Goal: Navigation & Orientation: Find specific page/section

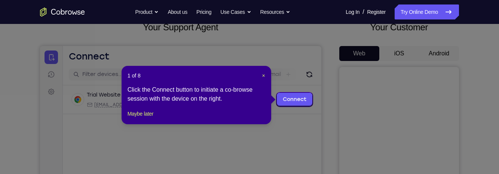
scroll to position [54, 0]
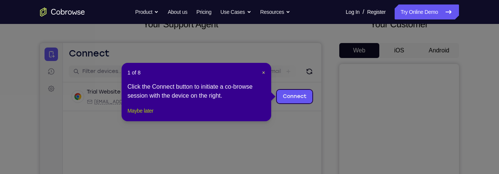
click at [153, 115] on button "Maybe later" at bounding box center [141, 110] width 26 height 9
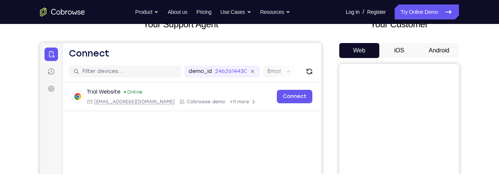
click at [438, 47] on button "Android" at bounding box center [439, 50] width 40 height 15
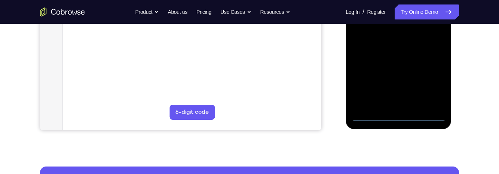
scroll to position [221, 0]
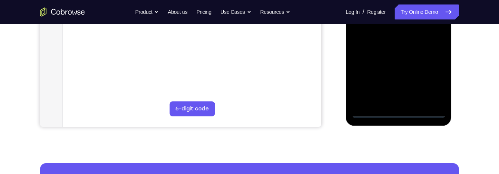
click at [401, 115] on div at bounding box center [398, 13] width 94 height 210
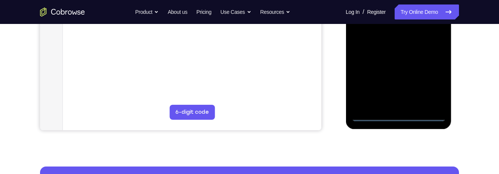
click at [433, 88] on div at bounding box center [398, 17] width 94 height 210
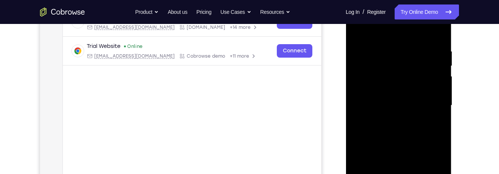
scroll to position [34, 0]
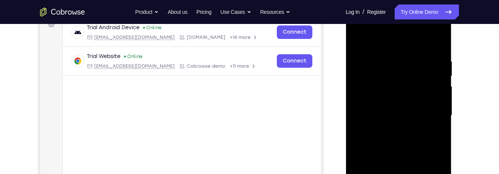
scroll to position [132, 0]
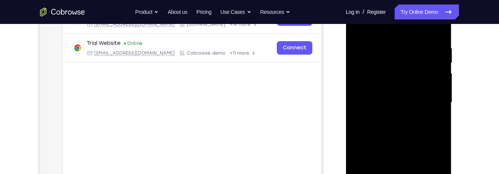
click at [429, 101] on div at bounding box center [398, 103] width 94 height 210
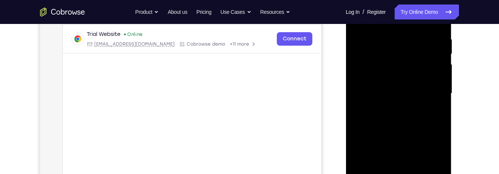
scroll to position [143, 0]
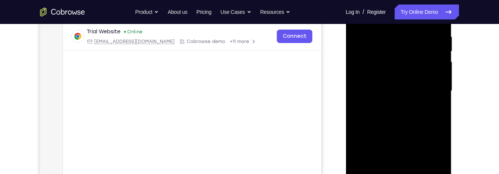
click at [391, 104] on div at bounding box center [398, 91] width 94 height 210
click at [428, 82] on div at bounding box center [398, 91] width 94 height 210
click at [414, 72] on div at bounding box center [398, 91] width 94 height 210
click at [411, 89] on div at bounding box center [398, 91] width 94 height 210
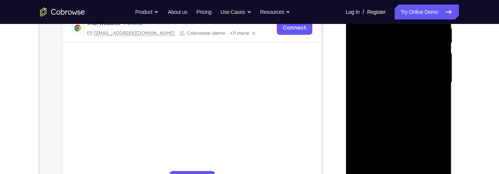
scroll to position [154, 0]
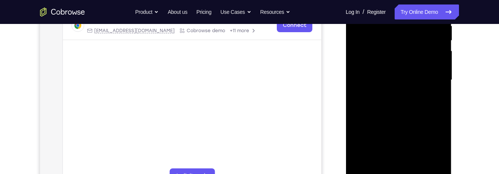
click at [432, 105] on div at bounding box center [398, 80] width 94 height 210
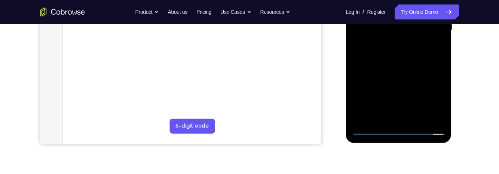
scroll to position [206, 0]
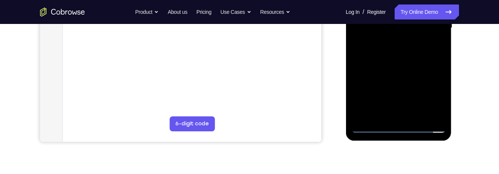
click at [416, 49] on div at bounding box center [398, 28] width 94 height 210
click at [428, 51] on div at bounding box center [398, 28] width 94 height 210
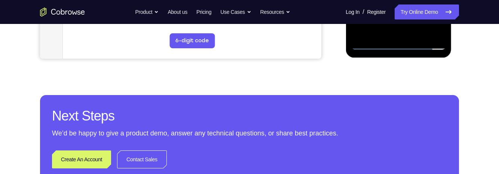
scroll to position [300, 0]
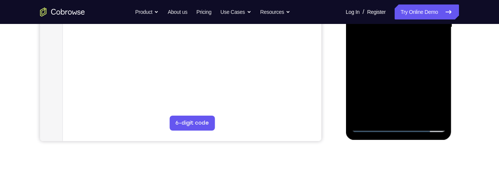
scroll to position [184, 0]
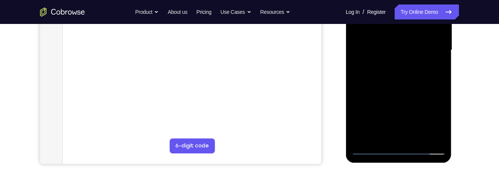
click at [428, 89] on div at bounding box center [398, 50] width 94 height 210
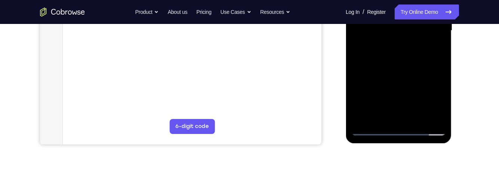
click at [443, 108] on div at bounding box center [398, 31] width 94 height 210
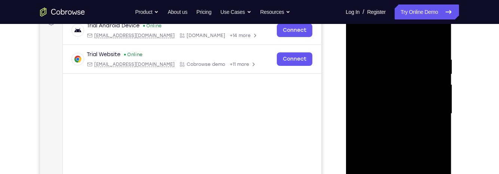
scroll to position [118, 0]
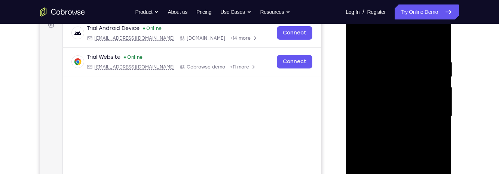
click at [439, 41] on div at bounding box center [398, 117] width 94 height 210
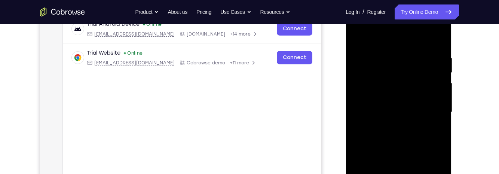
scroll to position [123, 0]
click at [398, 52] on div at bounding box center [398, 111] width 94 height 210
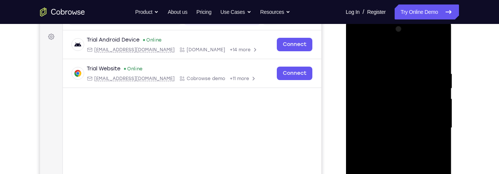
scroll to position [107, 0]
click at [392, 68] on div at bounding box center [398, 128] width 94 height 210
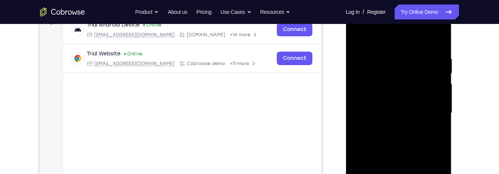
scroll to position [120, 0]
click at [412, 62] on div at bounding box center [398, 114] width 94 height 210
click at [357, 39] on div at bounding box center [398, 114] width 94 height 210
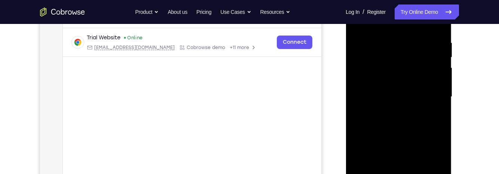
scroll to position [128, 0]
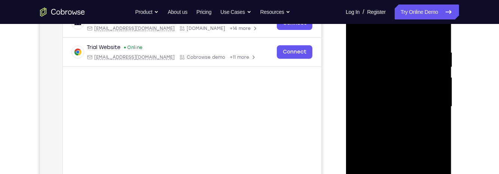
click at [361, 32] on div at bounding box center [398, 107] width 94 height 210
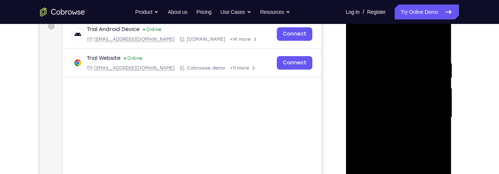
click at [392, 56] on div at bounding box center [398, 118] width 94 height 210
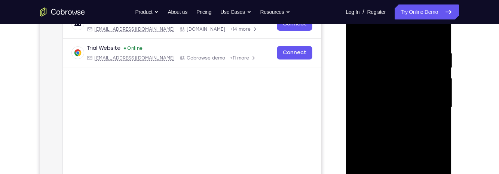
scroll to position [126, 0]
click at [435, 37] on div at bounding box center [398, 108] width 94 height 210
click at [411, 45] on div at bounding box center [398, 108] width 94 height 210
click at [435, 91] on div at bounding box center [398, 108] width 94 height 210
click at [438, 86] on div at bounding box center [398, 108] width 94 height 210
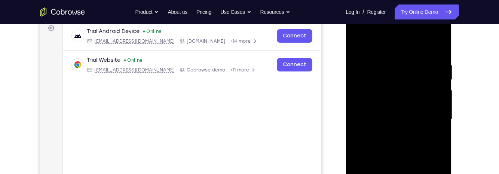
scroll to position [117, 0]
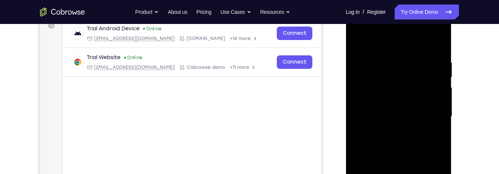
click at [441, 84] on div at bounding box center [398, 117] width 94 height 210
click at [440, 83] on div at bounding box center [398, 117] width 94 height 210
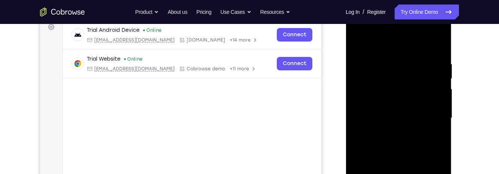
click at [435, 47] on div at bounding box center [398, 118] width 94 height 210
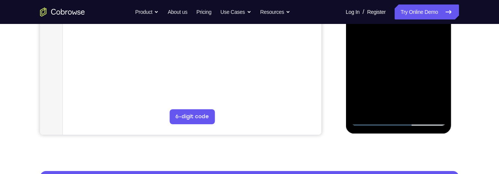
scroll to position [227, 0]
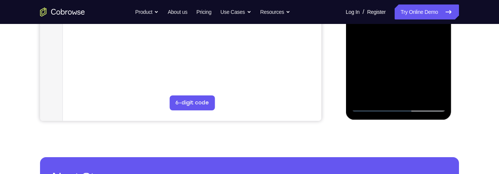
click at [415, 96] on div at bounding box center [398, 7] width 94 height 210
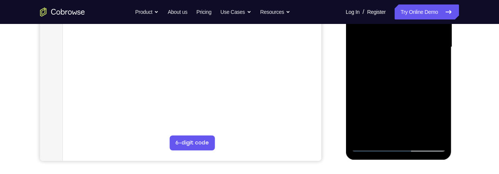
scroll to position [167, 0]
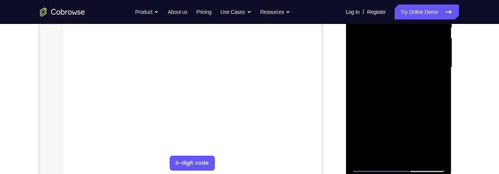
click at [427, 107] on div at bounding box center [398, 68] width 94 height 210
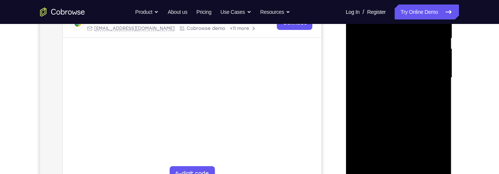
scroll to position [156, 0]
click at [431, 55] on div at bounding box center [398, 78] width 94 height 210
click at [466, 76] on div "Your Support Agent Your Customer Web iOS Android Next Steps We’d be happy to gi…" at bounding box center [249, 114] width 479 height 493
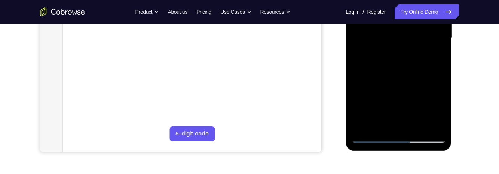
scroll to position [196, 0]
click at [368, 112] on div at bounding box center [398, 38] width 94 height 210
click at [386, 106] on div at bounding box center [398, 38] width 94 height 210
click at [435, 57] on div at bounding box center [398, 38] width 94 height 210
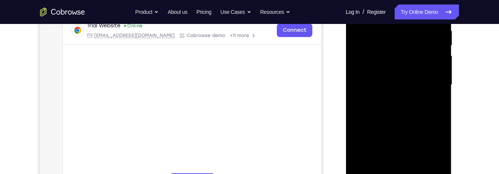
scroll to position [150, 0]
click at [376, 66] on div at bounding box center [398, 84] width 94 height 210
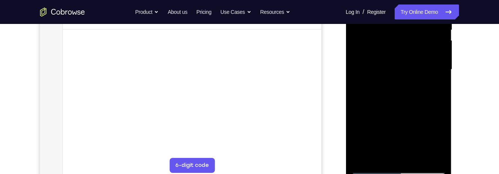
scroll to position [164, 0]
click at [392, 71] on div at bounding box center [398, 70] width 94 height 210
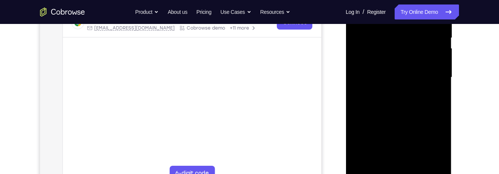
scroll to position [155, 0]
click at [431, 99] on div at bounding box center [398, 80] width 94 height 210
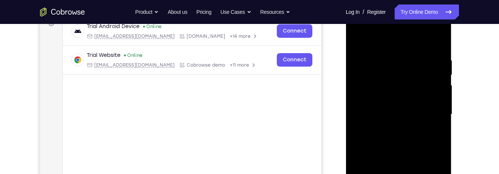
scroll to position [120, 0]
click at [412, 116] on div at bounding box center [398, 114] width 94 height 210
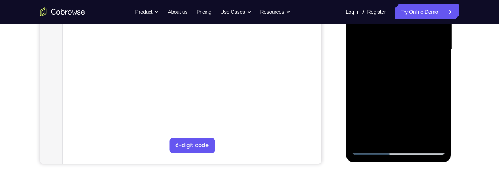
scroll to position [186, 0]
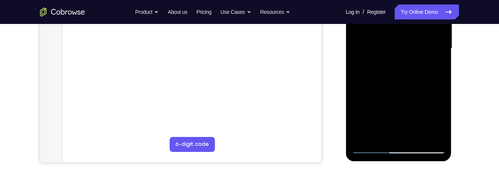
click at [432, 117] on div at bounding box center [398, 49] width 94 height 210
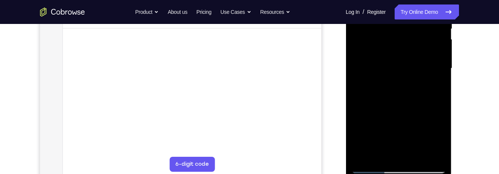
scroll to position [173, 0]
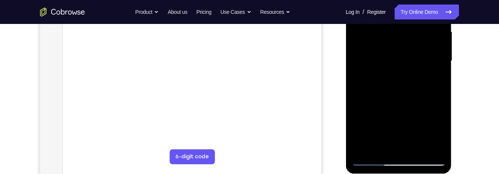
click at [441, 132] on div at bounding box center [398, 61] width 94 height 210
click at [442, 131] on div at bounding box center [398, 61] width 94 height 210
click at [436, 82] on div at bounding box center [398, 61] width 94 height 210
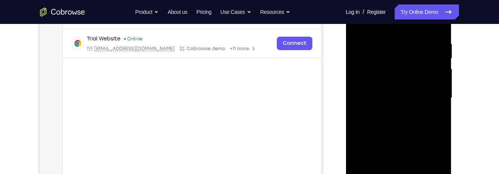
scroll to position [137, 0]
click at [372, 70] on div at bounding box center [398, 98] width 94 height 210
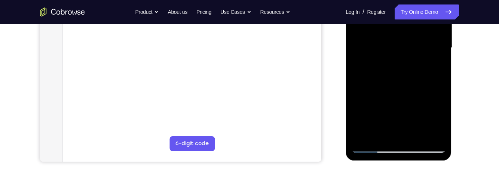
scroll to position [187, 0]
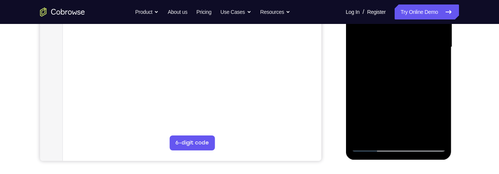
click at [386, 87] on div at bounding box center [398, 47] width 94 height 210
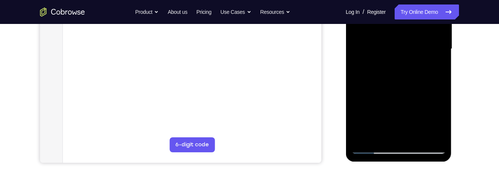
scroll to position [186, 0]
click at [436, 67] on div at bounding box center [398, 49] width 94 height 210
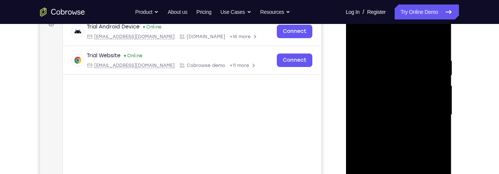
scroll to position [119, 0]
click at [358, 42] on div at bounding box center [398, 116] width 94 height 210
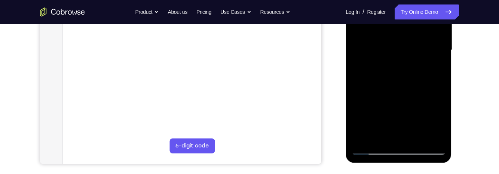
scroll to position [186, 0]
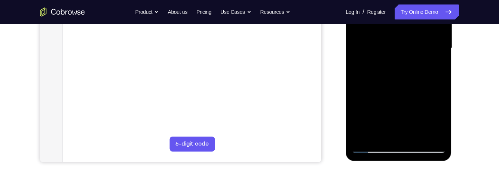
click at [414, 123] on div at bounding box center [398, 49] width 94 height 210
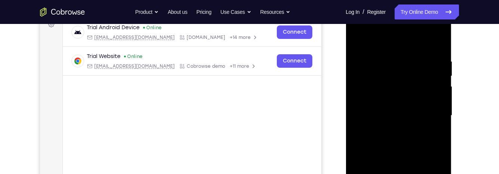
scroll to position [117, 0]
click at [359, 43] on div at bounding box center [398, 117] width 94 height 210
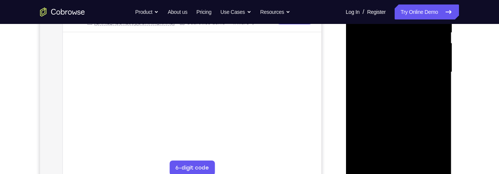
scroll to position [165, 0]
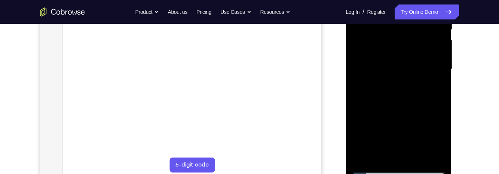
click at [421, 90] on div at bounding box center [398, 69] width 94 height 210
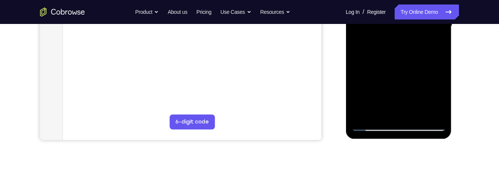
scroll to position [208, 0]
click at [437, 46] on div at bounding box center [398, 26] width 94 height 210
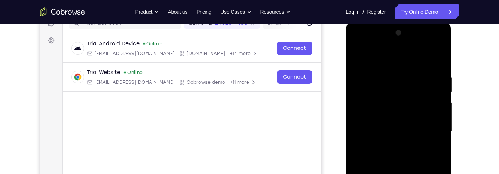
scroll to position [94, 0]
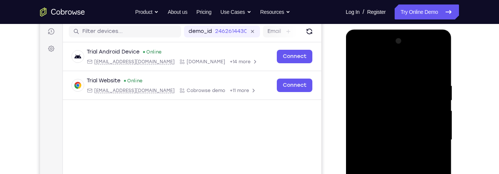
click at [359, 65] on div at bounding box center [398, 140] width 94 height 210
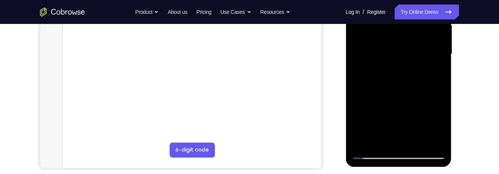
scroll to position [181, 0]
click at [424, 87] on div at bounding box center [398, 54] width 94 height 210
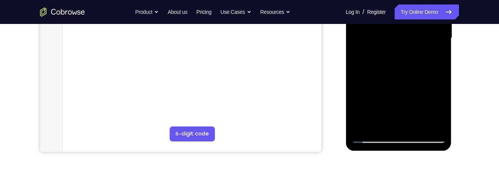
scroll to position [201, 0]
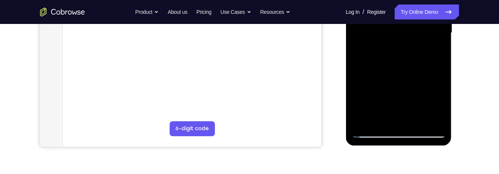
click at [439, 49] on div at bounding box center [398, 33] width 94 height 210
click at [434, 51] on div at bounding box center [398, 33] width 94 height 210
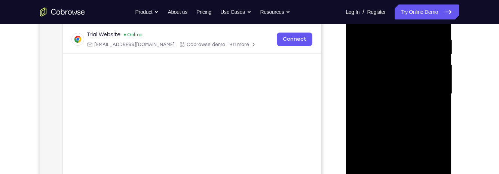
scroll to position [125, 0]
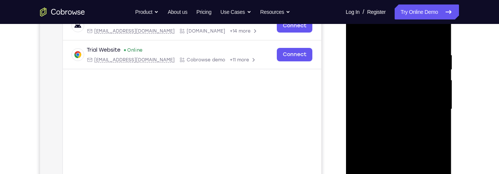
click at [358, 34] on div at bounding box center [398, 109] width 94 height 210
click at [360, 34] on div at bounding box center [398, 109] width 94 height 210
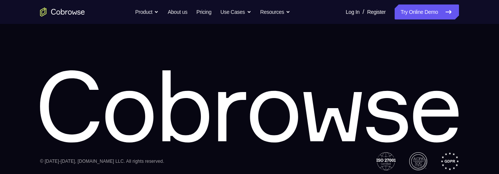
scroll to position [636, 0]
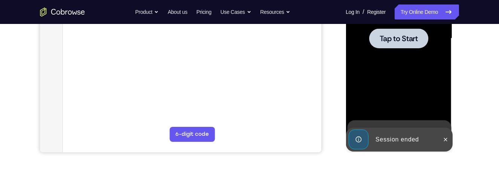
click at [419, 69] on div at bounding box center [398, 39] width 94 height 210
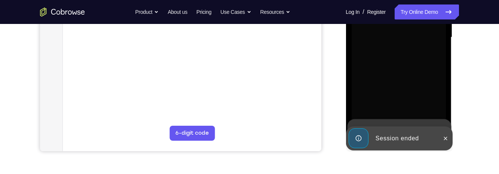
scroll to position [196, 0]
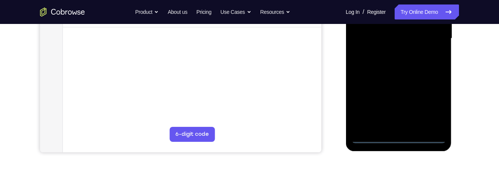
click at [400, 141] on div at bounding box center [398, 39] width 94 height 210
click at [432, 106] on div at bounding box center [398, 39] width 94 height 210
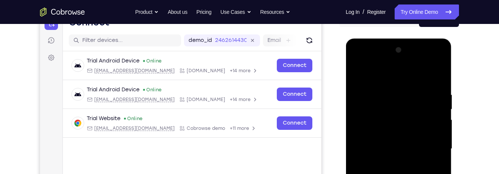
scroll to position [85, 0]
click at [399, 74] on div at bounding box center [398, 150] width 94 height 210
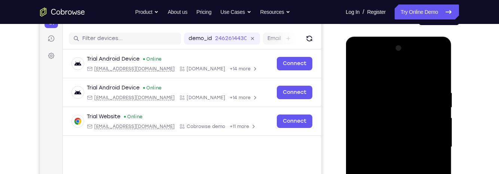
scroll to position [90, 0]
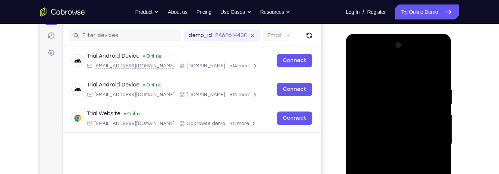
click at [432, 139] on div at bounding box center [398, 144] width 94 height 210
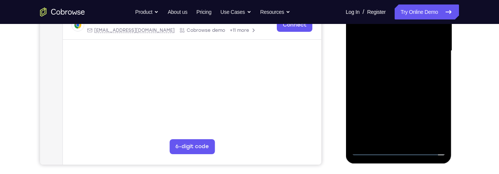
scroll to position [189, 0]
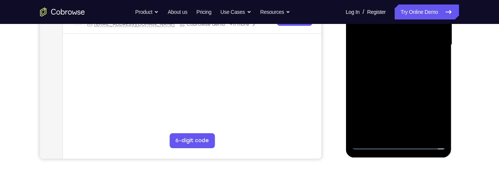
click at [391, 134] on div at bounding box center [398, 45] width 94 height 210
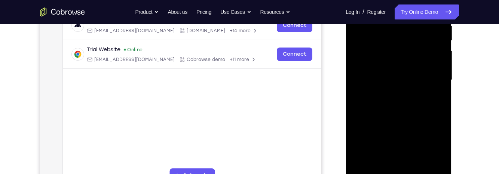
scroll to position [150, 0]
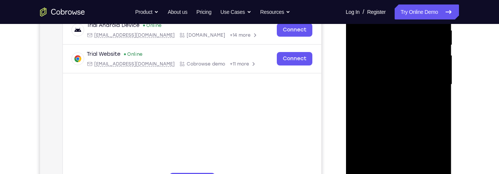
click at [422, 76] on div at bounding box center [398, 85] width 94 height 210
click at [412, 68] on div at bounding box center [398, 85] width 94 height 210
click at [418, 84] on div at bounding box center [398, 85] width 94 height 210
click at [425, 113] on div at bounding box center [398, 85] width 94 height 210
click at [422, 103] on div at bounding box center [398, 85] width 94 height 210
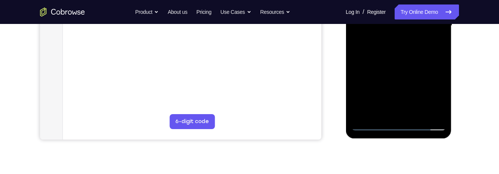
scroll to position [213, 0]
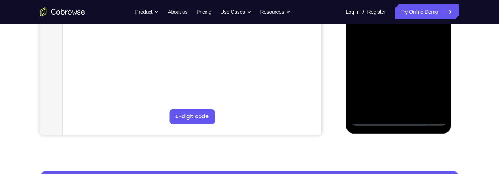
click at [425, 61] on div at bounding box center [398, 21] width 94 height 210
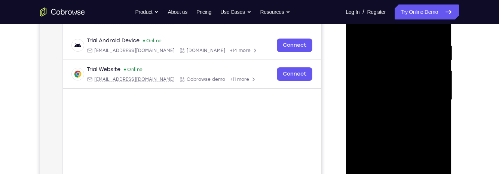
scroll to position [131, 0]
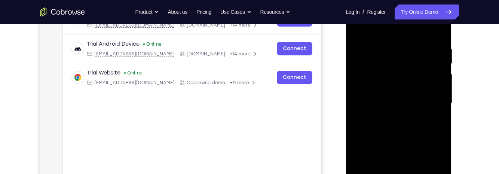
click at [385, 48] on div at bounding box center [398, 104] width 94 height 210
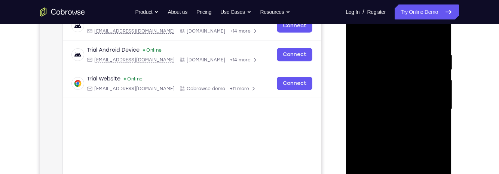
scroll to position [118, 0]
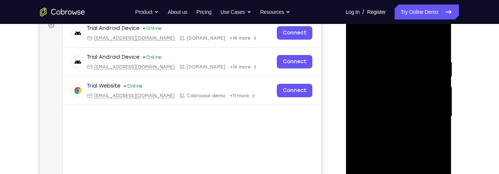
click at [438, 44] on div at bounding box center [398, 117] width 94 height 210
click at [409, 58] on div at bounding box center [398, 117] width 94 height 210
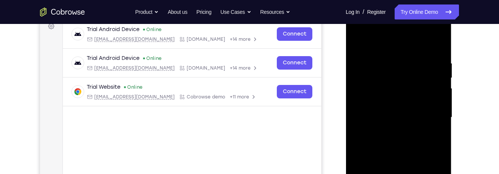
scroll to position [114, 0]
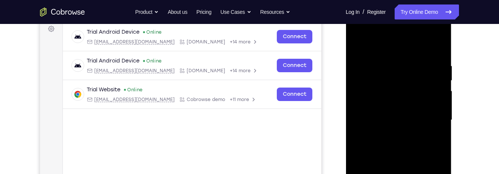
click at [436, 48] on div at bounding box center [398, 120] width 94 height 210
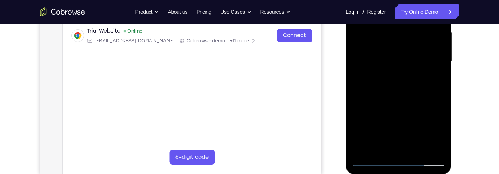
scroll to position [177, 0]
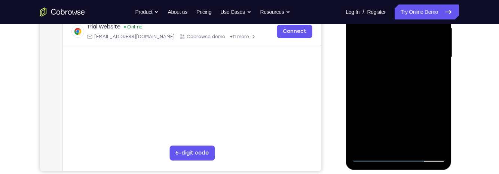
click at [418, 146] on div at bounding box center [398, 57] width 94 height 210
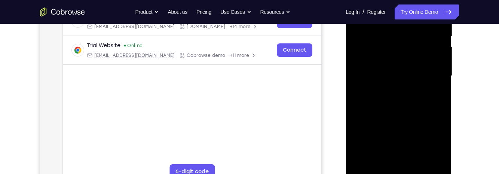
scroll to position [153, 0]
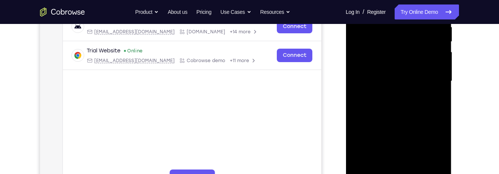
click at [420, 123] on div at bounding box center [398, 81] width 94 height 210
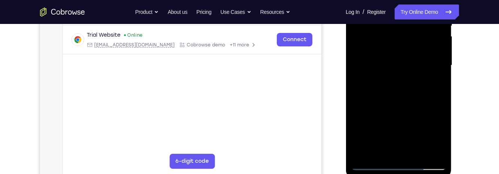
scroll to position [170, 0]
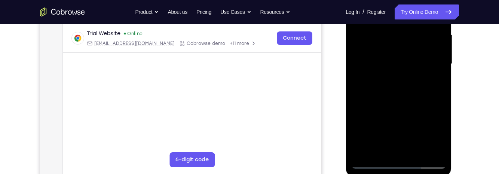
click at [415, 70] on div at bounding box center [398, 64] width 94 height 210
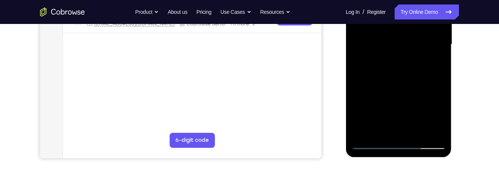
scroll to position [209, 0]
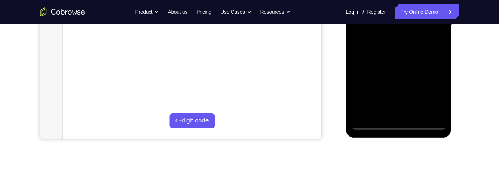
click at [435, 43] on div at bounding box center [398, 25] width 94 height 210
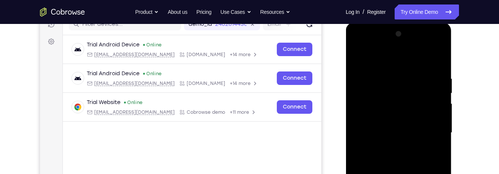
scroll to position [88, 0]
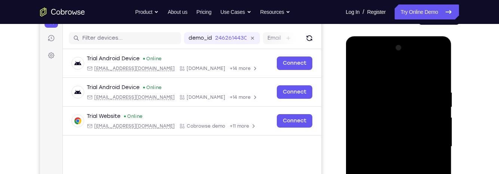
click at [356, 69] on div at bounding box center [398, 147] width 94 height 210
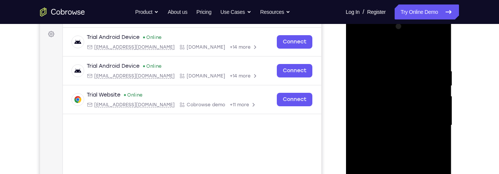
scroll to position [112, 0]
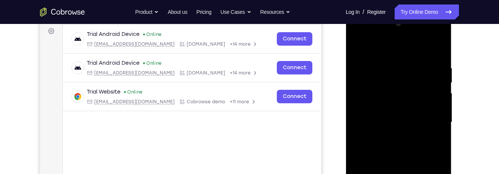
click at [427, 120] on div at bounding box center [398, 123] width 94 height 210
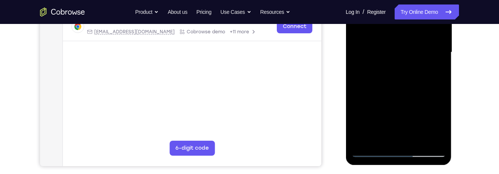
scroll to position [197, 0]
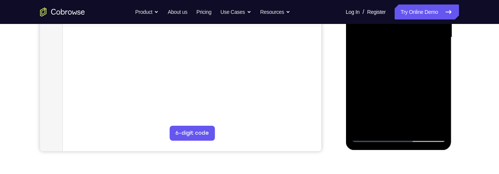
click at [385, 125] on div at bounding box center [398, 38] width 94 height 210
click at [434, 54] on div at bounding box center [398, 38] width 94 height 210
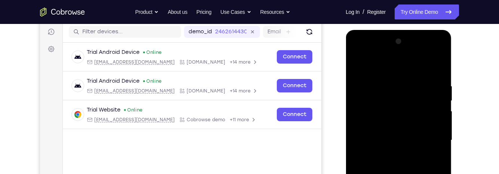
scroll to position [85, 0]
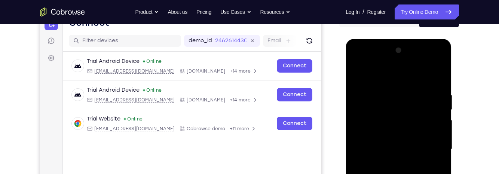
click at [358, 72] on div at bounding box center [398, 150] width 94 height 210
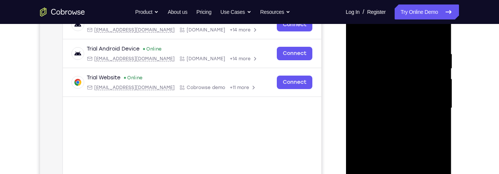
scroll to position [126, 0]
click at [426, 129] on div at bounding box center [398, 108] width 94 height 210
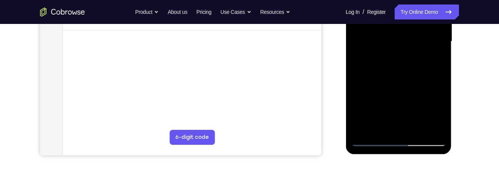
scroll to position [193, 0]
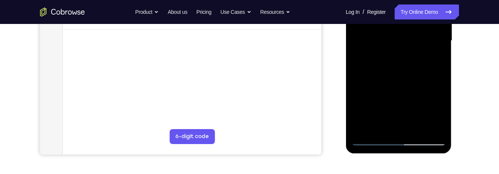
click at [430, 62] on div at bounding box center [398, 41] width 94 height 210
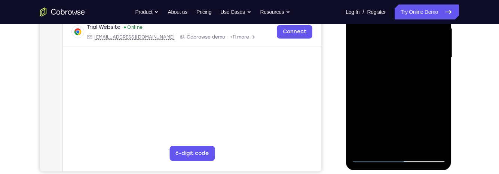
scroll to position [172, 0]
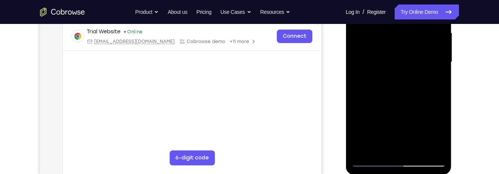
click at [435, 80] on div at bounding box center [398, 62] width 94 height 210
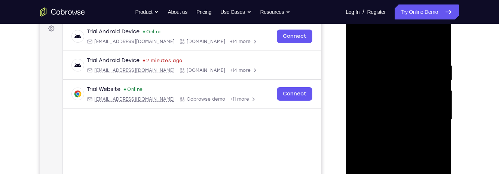
scroll to position [108, 0]
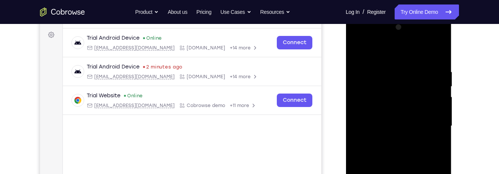
click at [355, 53] on div at bounding box center [398, 126] width 94 height 210
click at [363, 48] on div at bounding box center [398, 126] width 94 height 210
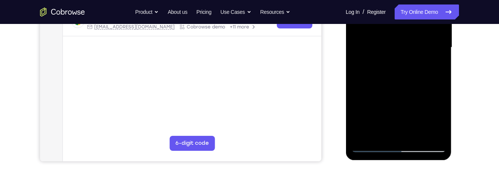
scroll to position [192, 0]
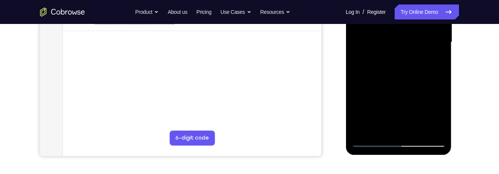
click at [442, 118] on div at bounding box center [398, 43] width 94 height 210
click at [416, 129] on div at bounding box center [398, 43] width 94 height 210
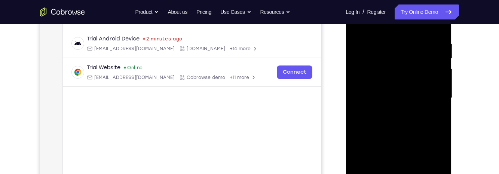
scroll to position [135, 0]
click at [400, 108] on div at bounding box center [398, 99] width 94 height 210
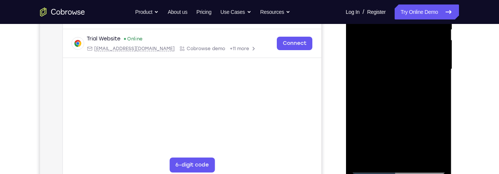
scroll to position [166, 0]
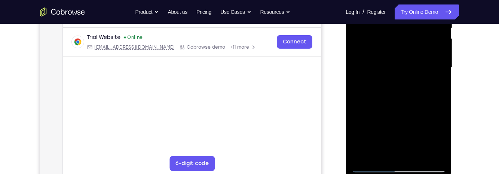
click at [407, 138] on div at bounding box center [398, 68] width 94 height 210
click at [424, 136] on div at bounding box center [398, 68] width 94 height 210
click at [432, 89] on div at bounding box center [398, 68] width 94 height 210
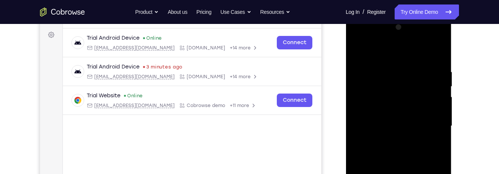
scroll to position [104, 0]
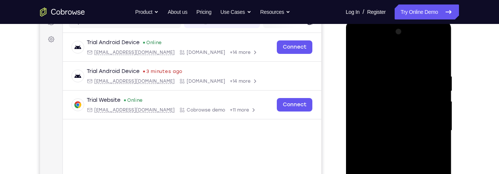
click at [357, 56] on div at bounding box center [398, 131] width 94 height 210
click at [362, 54] on div at bounding box center [398, 131] width 94 height 210
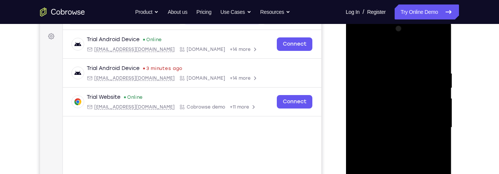
scroll to position [112, 0]
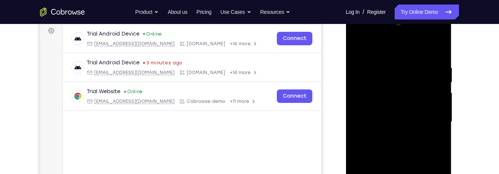
click at [437, 64] on div at bounding box center [398, 122] width 94 height 210
click at [439, 119] on div at bounding box center [398, 122] width 94 height 210
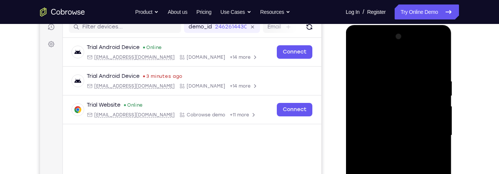
scroll to position [96, 0]
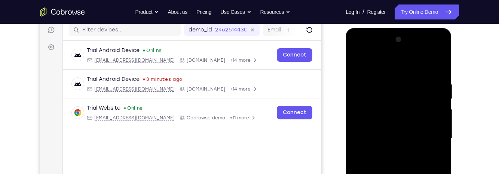
click at [441, 65] on div at bounding box center [398, 139] width 94 height 210
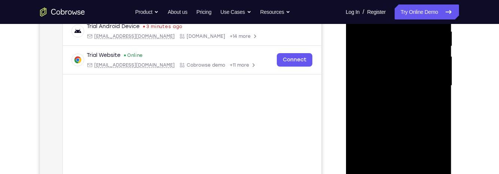
scroll to position [140, 0]
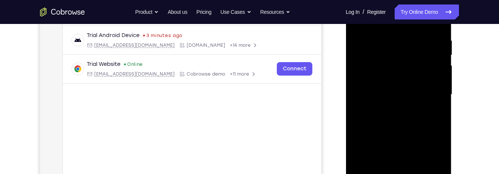
click at [388, 36] on div at bounding box center [398, 95] width 94 height 210
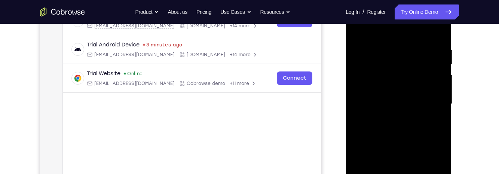
scroll to position [128, 0]
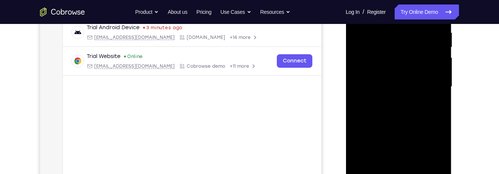
click at [441, 101] on div at bounding box center [398, 87] width 94 height 210
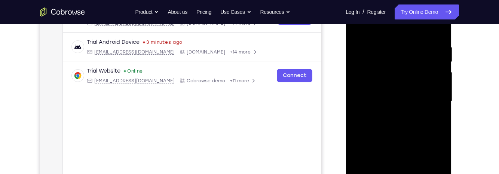
scroll to position [125, 0]
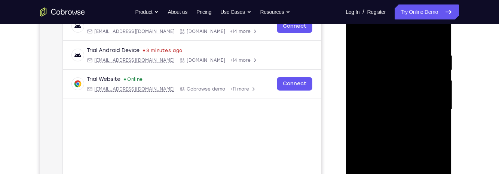
click at [432, 109] on div at bounding box center [398, 110] width 94 height 210
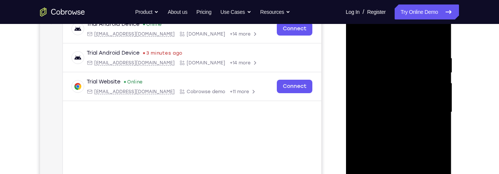
scroll to position [117, 0]
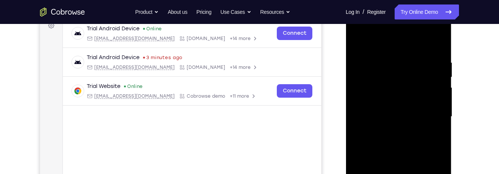
click at [434, 107] on div at bounding box center [398, 117] width 94 height 210
click at [438, 104] on div at bounding box center [398, 117] width 94 height 210
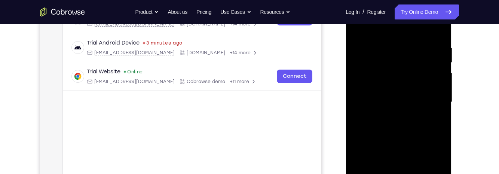
scroll to position [134, 0]
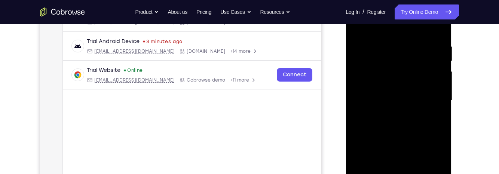
click at [434, 107] on div at bounding box center [398, 101] width 94 height 210
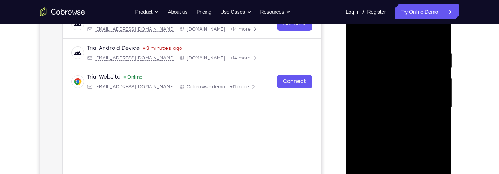
scroll to position [121, 0]
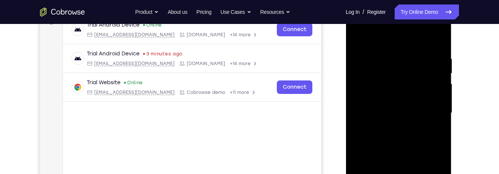
click at [439, 112] on div at bounding box center [398, 113] width 94 height 210
click at [441, 99] on div at bounding box center [398, 113] width 94 height 210
click at [441, 79] on div at bounding box center [398, 113] width 94 height 210
click at [436, 106] on div at bounding box center [398, 113] width 94 height 210
click at [438, 39] on div at bounding box center [398, 113] width 94 height 210
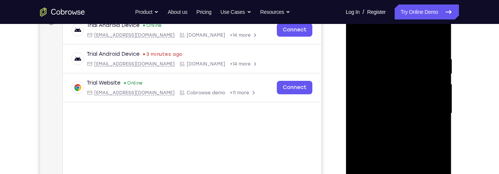
scroll to position [115, 0]
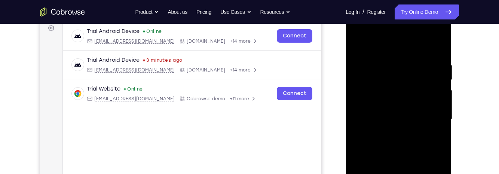
click at [388, 58] on div at bounding box center [398, 120] width 94 height 210
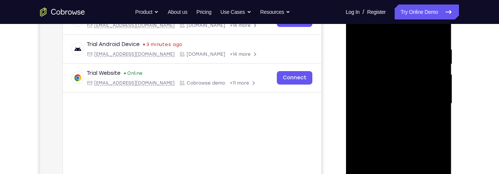
scroll to position [139, 0]
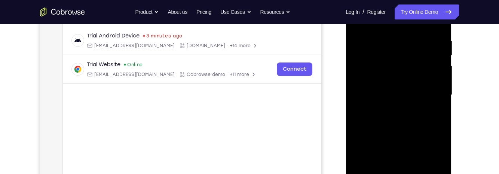
click at [429, 107] on div at bounding box center [398, 95] width 94 height 210
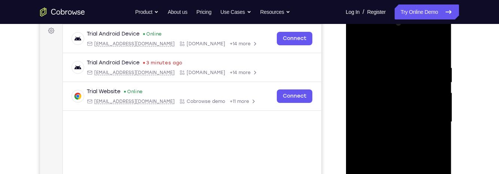
scroll to position [100, 0]
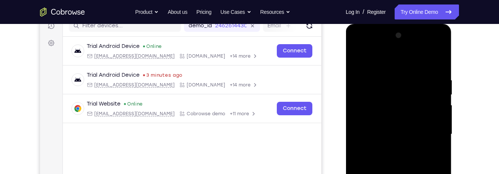
click at [435, 62] on div at bounding box center [398, 135] width 94 height 210
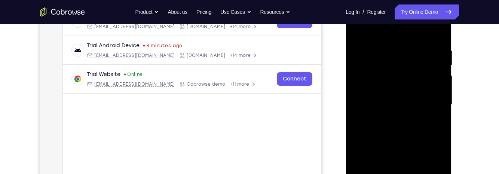
scroll to position [117, 0]
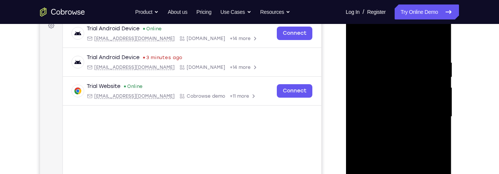
click at [386, 58] on div at bounding box center [398, 117] width 94 height 210
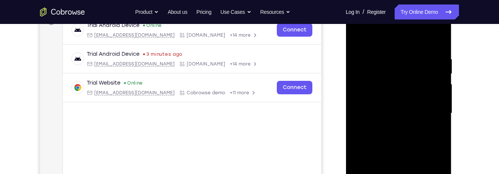
scroll to position [121, 0]
click at [436, 92] on div at bounding box center [398, 113] width 94 height 210
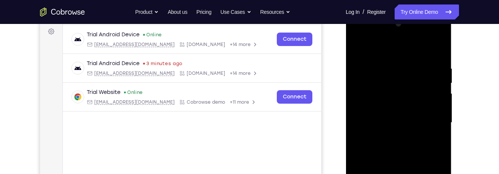
scroll to position [117, 0]
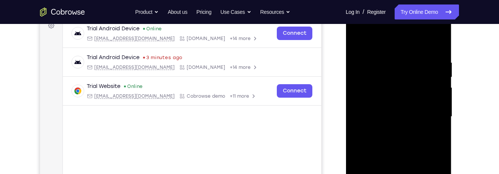
click at [429, 92] on div at bounding box center [398, 117] width 94 height 210
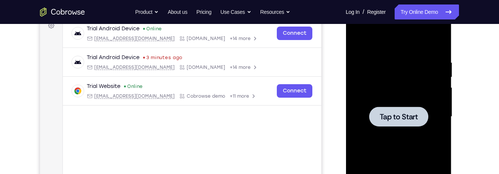
click at [401, 110] on div at bounding box center [398, 117] width 59 height 20
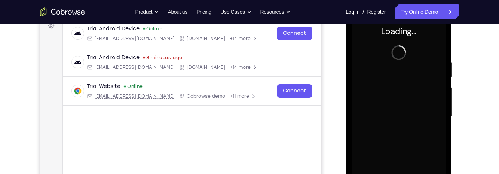
scroll to position [119, 0]
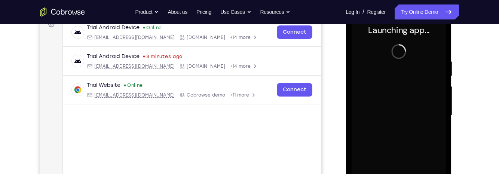
click at [468, 115] on div "Your Support Agent Your Customer Web iOS Android Next Steps We’d be happy to gi…" at bounding box center [249, 151] width 479 height 493
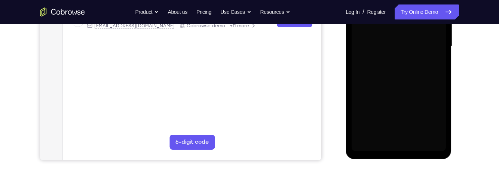
scroll to position [215, 0]
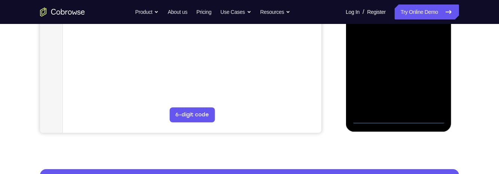
click at [405, 123] on div at bounding box center [398, 19] width 94 height 210
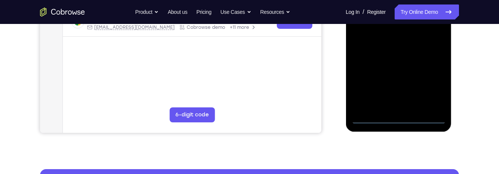
click at [433, 87] on div at bounding box center [398, 19] width 94 height 210
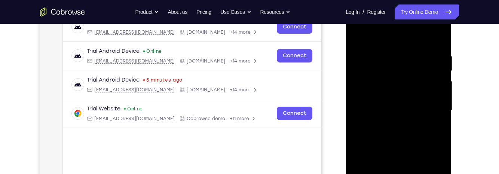
scroll to position [106, 0]
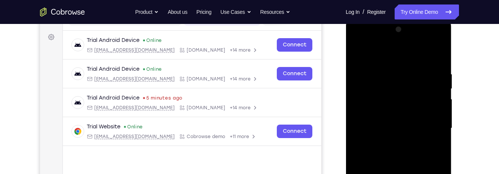
click at [407, 59] on div at bounding box center [398, 129] width 94 height 210
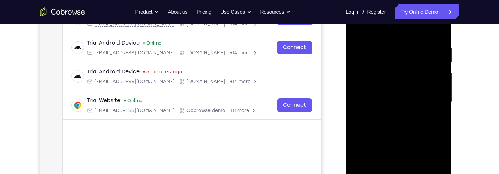
scroll to position [133, 0]
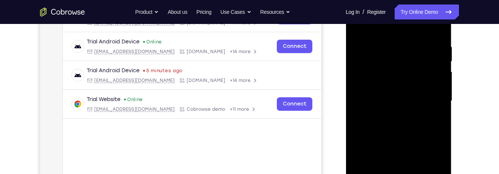
click at [433, 98] on div at bounding box center [398, 101] width 94 height 210
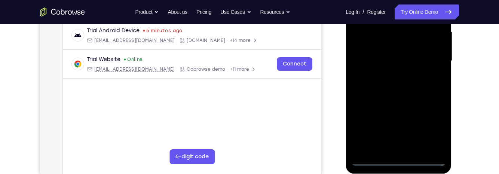
scroll to position [174, 0]
click at [392, 76] on div at bounding box center [398, 61] width 94 height 210
click at [431, 51] on div at bounding box center [398, 61] width 94 height 210
click at [414, 43] on div at bounding box center [398, 61] width 94 height 210
click at [425, 61] on div at bounding box center [398, 61] width 94 height 210
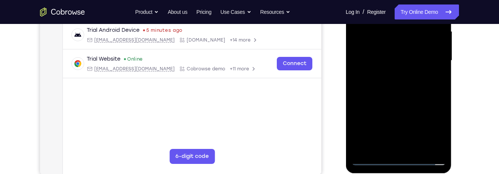
click at [426, 85] on div at bounding box center [398, 61] width 94 height 210
click at [418, 82] on div at bounding box center [398, 61] width 94 height 210
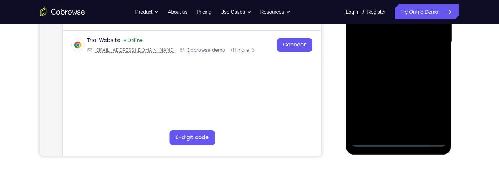
click at [430, 70] on div at bounding box center [398, 42] width 94 height 210
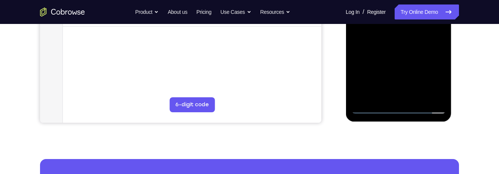
click at [429, 44] on div at bounding box center [398, 9] width 94 height 210
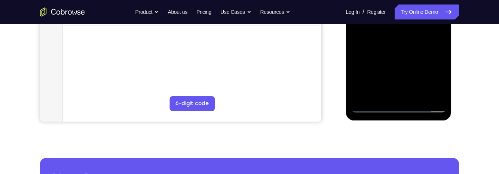
click at [441, 87] on div at bounding box center [398, 8] width 94 height 210
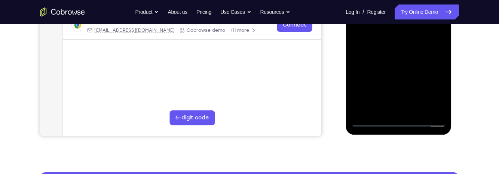
click at [441, 52] on div at bounding box center [398, 22] width 94 height 210
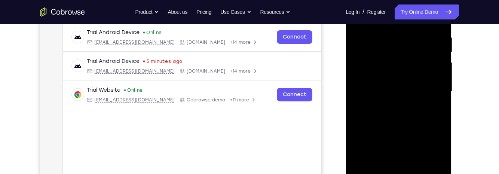
scroll to position [138, 0]
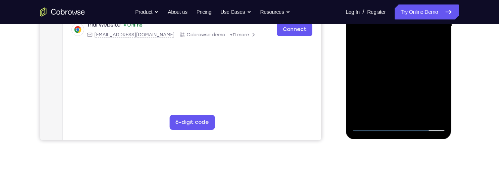
scroll to position [200, 0]
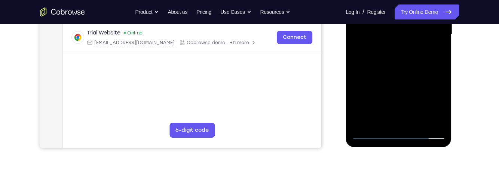
click at [427, 76] on div at bounding box center [398, 35] width 94 height 210
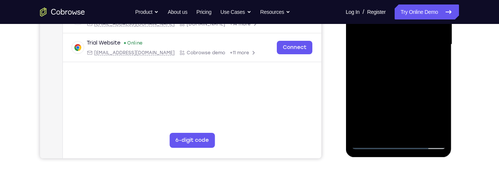
scroll to position [188, 0]
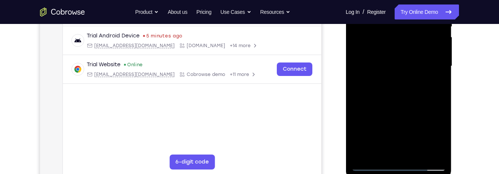
click at [431, 48] on div at bounding box center [398, 66] width 94 height 210
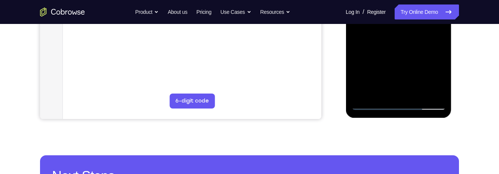
scroll to position [230, 0]
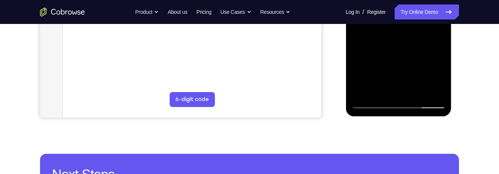
click at [406, 50] on div at bounding box center [398, 4] width 94 height 210
click at [425, 46] on div at bounding box center [398, 4] width 94 height 210
click at [410, 49] on div at bounding box center [398, 4] width 94 height 210
click at [424, 47] on div at bounding box center [398, 4] width 94 height 210
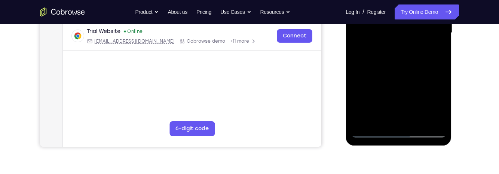
scroll to position [188, 0]
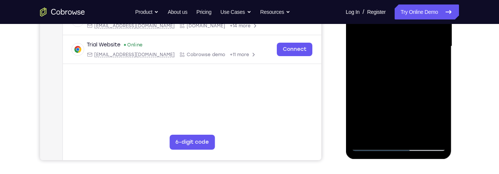
click at [435, 66] on div at bounding box center [398, 47] width 94 height 210
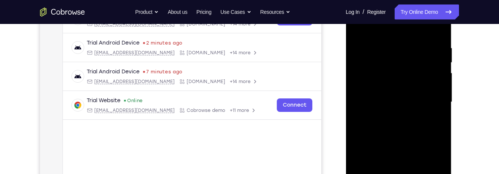
scroll to position [128, 0]
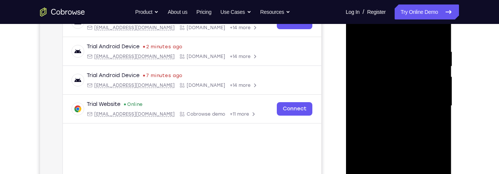
click at [356, 29] on div at bounding box center [398, 106] width 94 height 210
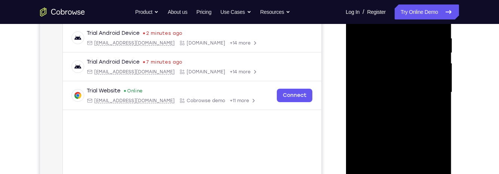
scroll to position [142, 0]
click at [426, 74] on div at bounding box center [398, 92] width 94 height 210
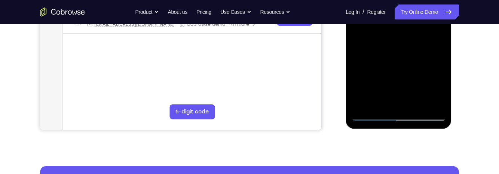
scroll to position [210, 0]
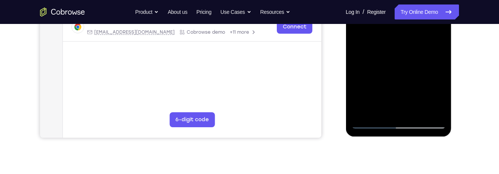
click at [433, 47] on div at bounding box center [398, 24] width 94 height 210
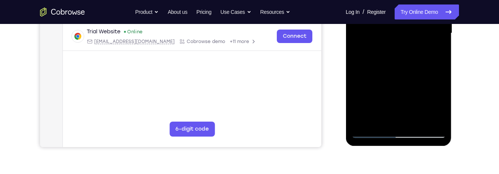
scroll to position [191, 0]
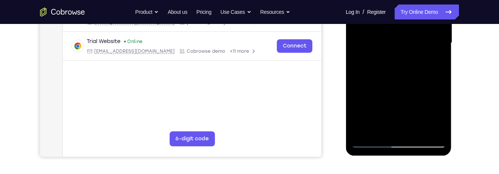
click at [433, 62] on div at bounding box center [398, 43] width 94 height 210
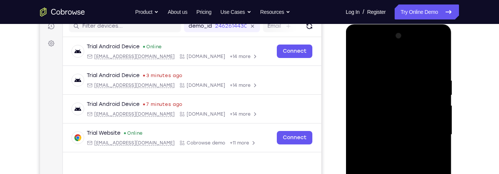
scroll to position [99, 0]
click at [359, 59] on div at bounding box center [398, 135] width 94 height 210
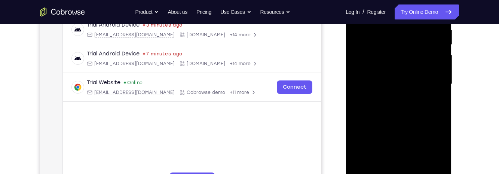
scroll to position [151, 0]
click at [425, 79] on div at bounding box center [398, 84] width 94 height 210
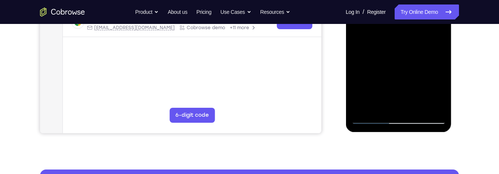
scroll to position [215, 0]
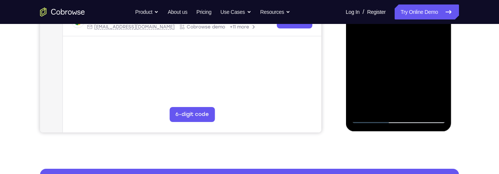
click at [383, 88] on div at bounding box center [398, 19] width 94 height 210
click at [402, 89] on div at bounding box center [398, 19] width 94 height 210
click at [435, 39] on div at bounding box center [398, 19] width 94 height 210
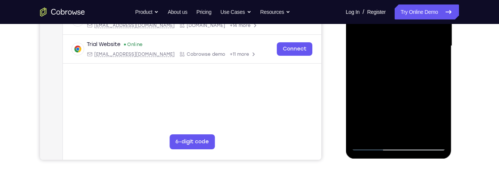
scroll to position [188, 0]
click at [436, 63] on div at bounding box center [398, 47] width 94 height 210
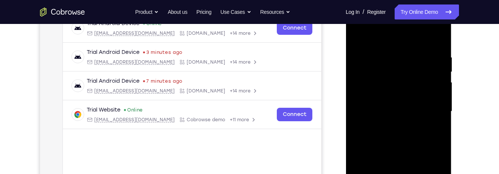
scroll to position [120, 0]
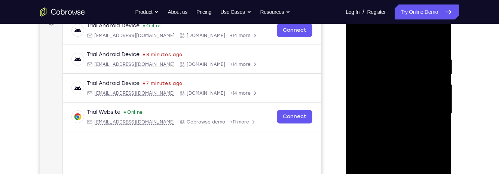
click at [358, 38] on div at bounding box center [398, 114] width 94 height 210
click at [358, 40] on div at bounding box center [398, 114] width 94 height 210
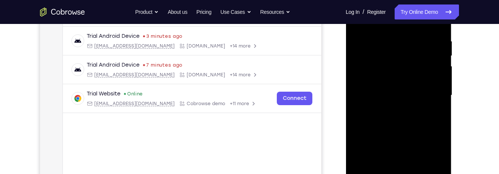
scroll to position [142, 0]
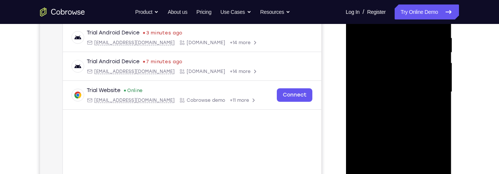
click at [389, 37] on div at bounding box center [398, 92] width 94 height 210
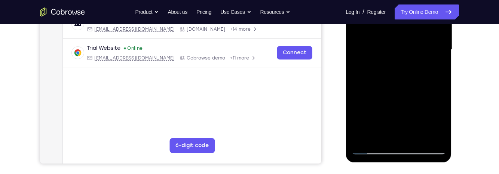
scroll to position [187, 0]
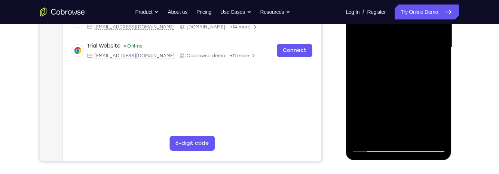
click at [441, 88] on div at bounding box center [398, 48] width 94 height 210
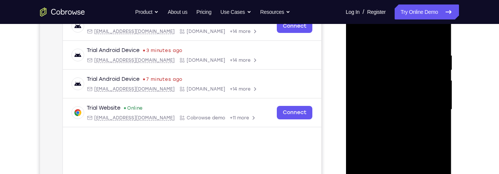
scroll to position [125, 0]
click at [437, 90] on div at bounding box center [398, 109] width 94 height 210
click at [436, 83] on div at bounding box center [398, 109] width 94 height 210
click at [440, 67] on div at bounding box center [398, 109] width 94 height 210
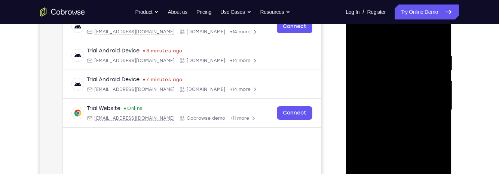
click at [437, 39] on div at bounding box center [398, 110] width 94 height 210
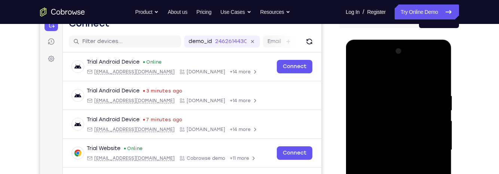
scroll to position [83, 0]
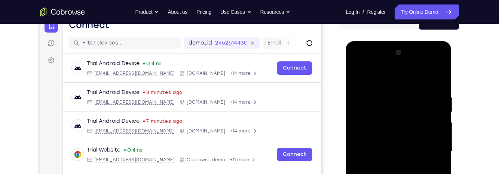
click at [386, 88] on div at bounding box center [398, 152] width 94 height 210
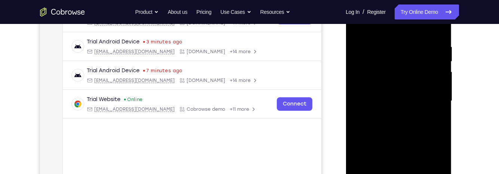
scroll to position [134, 0]
click at [432, 105] on div at bounding box center [398, 101] width 94 height 210
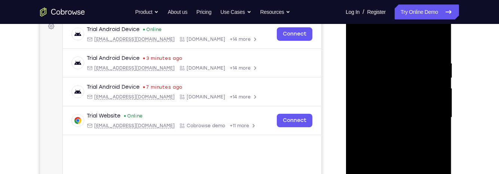
click at [430, 98] on div at bounding box center [398, 118] width 94 height 210
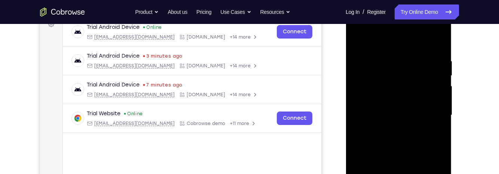
scroll to position [120, 0]
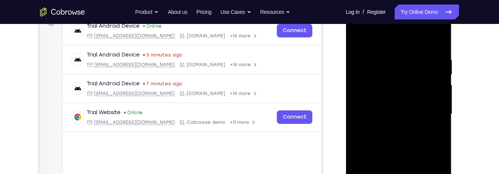
click at [437, 45] on div at bounding box center [398, 114] width 94 height 210
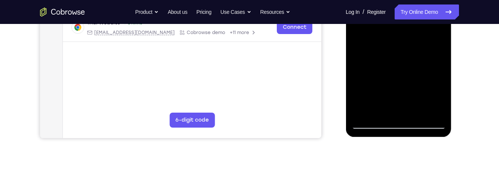
scroll to position [209, 0]
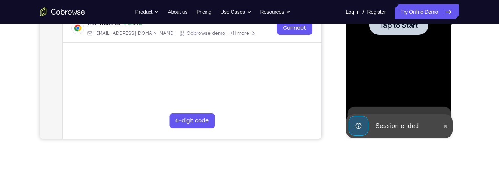
click at [420, 52] on div at bounding box center [398, 25] width 94 height 210
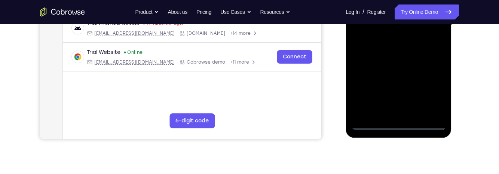
click at [400, 125] on div at bounding box center [398, 25] width 94 height 210
click at [435, 94] on div at bounding box center [398, 25] width 94 height 210
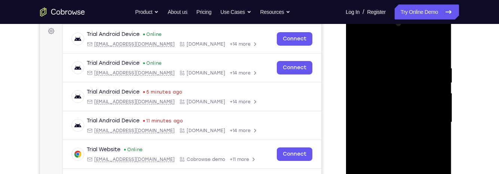
scroll to position [104, 0]
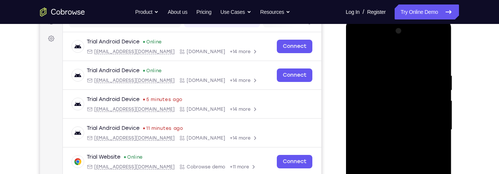
click at [400, 60] on div at bounding box center [398, 130] width 94 height 210
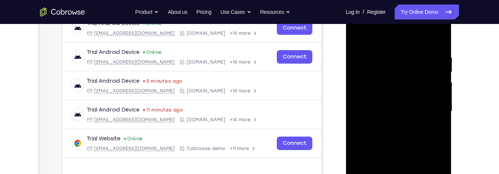
scroll to position [132, 0]
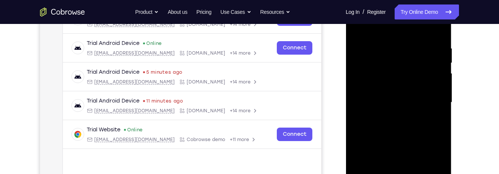
click at [428, 103] on div at bounding box center [398, 103] width 94 height 210
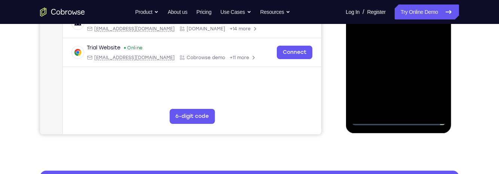
scroll to position [214, 0]
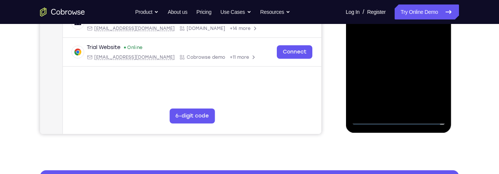
click at [394, 110] on div at bounding box center [398, 20] width 94 height 210
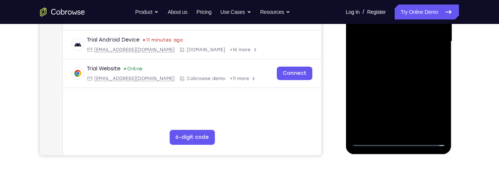
click at [422, 52] on div at bounding box center [398, 42] width 94 height 210
click at [424, 49] on div at bounding box center [398, 42] width 94 height 210
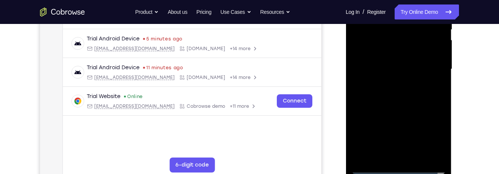
scroll to position [165, 0]
click at [407, 37] on div at bounding box center [398, 70] width 94 height 210
click at [422, 70] on div at bounding box center [398, 70] width 94 height 210
click at [429, 96] on div at bounding box center [398, 70] width 94 height 210
click at [419, 94] on div at bounding box center [398, 70] width 94 height 210
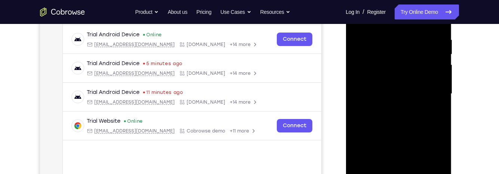
scroll to position [143, 0]
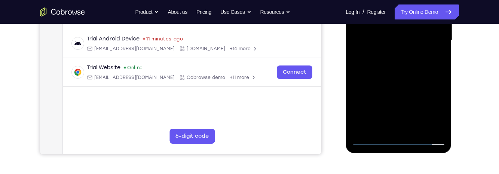
click at [436, 78] on div at bounding box center [398, 41] width 94 height 210
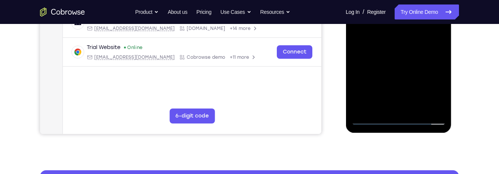
click at [442, 98] on div at bounding box center [398, 20] width 94 height 210
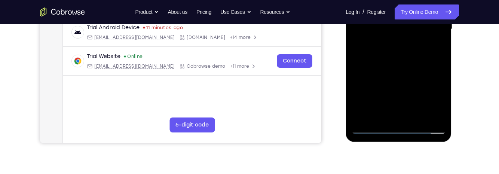
scroll to position [206, 0]
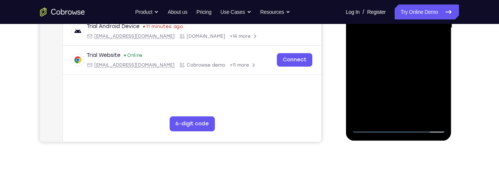
click at [418, 118] on div at bounding box center [398, 28] width 94 height 210
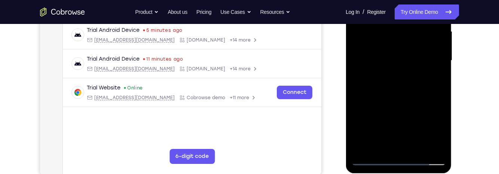
click at [425, 100] on div at bounding box center [398, 61] width 94 height 210
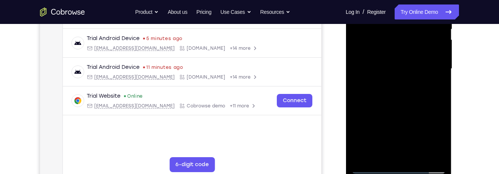
scroll to position [166, 0]
click at [417, 47] on div at bounding box center [398, 68] width 94 height 210
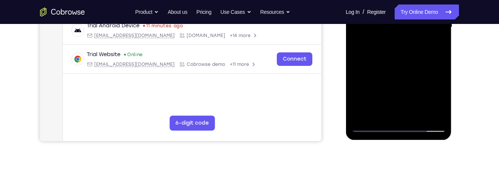
scroll to position [207, 0]
click at [388, 111] on div at bounding box center [398, 28] width 94 height 210
click at [435, 49] on div at bounding box center [398, 28] width 94 height 210
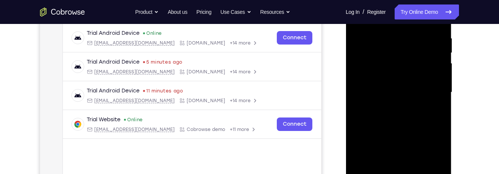
scroll to position [141, 0]
click at [394, 55] on div at bounding box center [398, 93] width 94 height 210
click at [436, 120] on div at bounding box center [398, 93] width 94 height 210
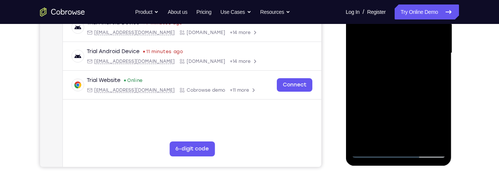
click at [431, 97] on div at bounding box center [398, 53] width 94 height 210
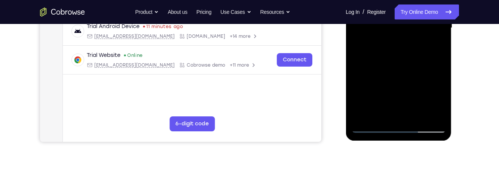
scroll to position [205, 0]
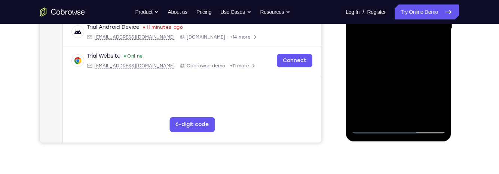
click at [395, 99] on div at bounding box center [398, 29] width 94 height 210
click at [417, 99] on div at bounding box center [398, 29] width 94 height 210
click at [434, 50] on div at bounding box center [398, 29] width 94 height 210
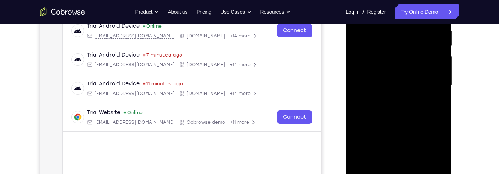
scroll to position [149, 0]
click at [429, 104] on div at bounding box center [398, 85] width 94 height 210
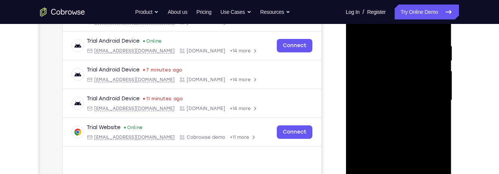
scroll to position [135, 0]
click at [436, 120] on div at bounding box center [398, 100] width 94 height 210
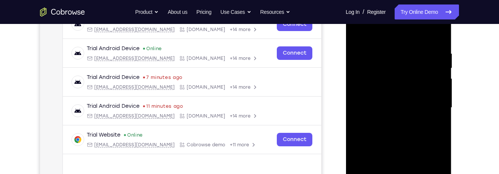
scroll to position [126, 0]
click at [380, 91] on div at bounding box center [398, 108] width 94 height 210
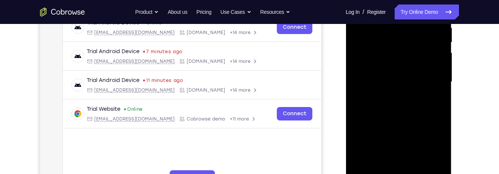
scroll to position [168, 0]
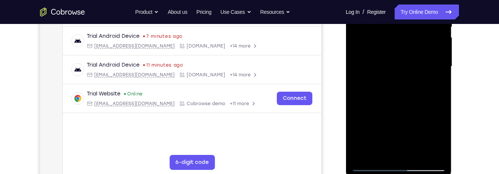
click at [400, 97] on div at bounding box center [398, 67] width 94 height 210
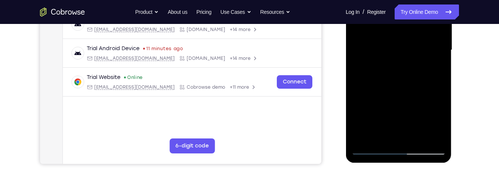
scroll to position [183, 0]
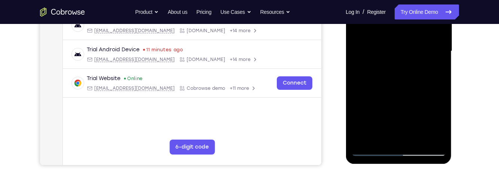
click at [433, 76] on div at bounding box center [398, 52] width 94 height 210
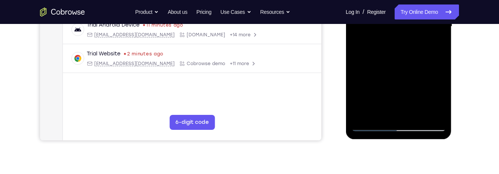
scroll to position [210, 0]
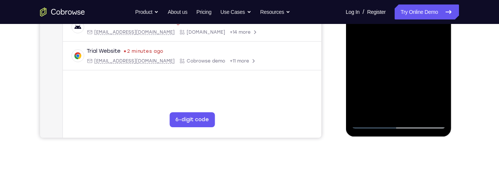
click at [431, 110] on div at bounding box center [398, 24] width 94 height 210
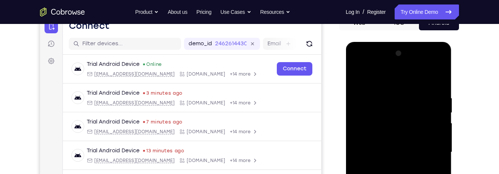
scroll to position [82, 0]
click at [356, 79] on div at bounding box center [398, 152] width 94 height 210
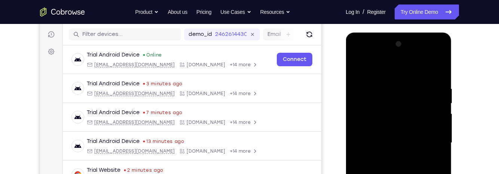
scroll to position [91, 0]
click at [358, 66] on div at bounding box center [398, 144] width 94 height 210
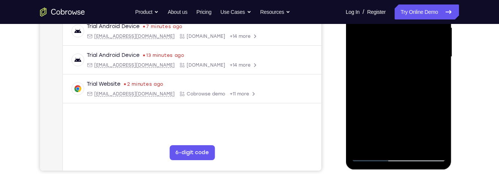
scroll to position [186, 0]
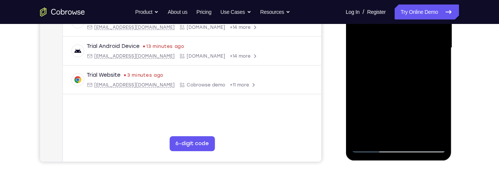
click at [439, 62] on div at bounding box center [398, 48] width 94 height 210
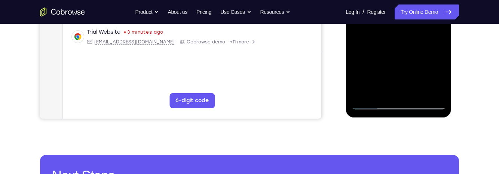
click at [418, 95] on div at bounding box center [398, 5] width 94 height 210
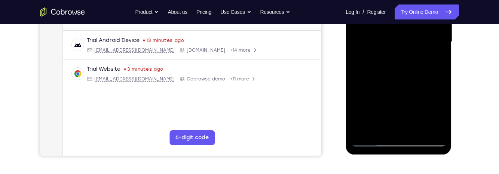
scroll to position [192, 0]
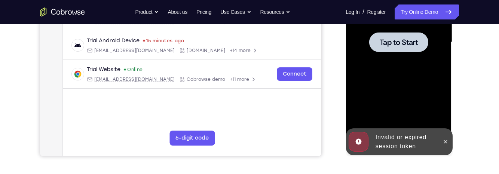
click at [416, 49] on div at bounding box center [398, 42] width 59 height 20
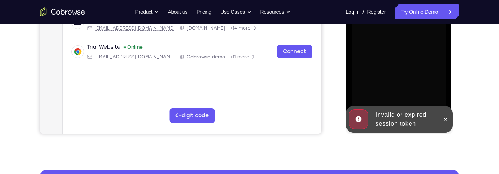
scroll to position [248, 0]
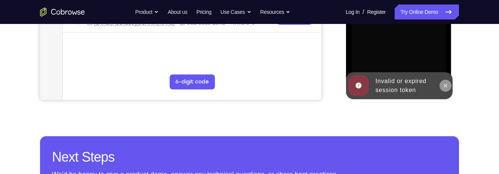
click at [440, 85] on button at bounding box center [445, 86] width 12 height 12
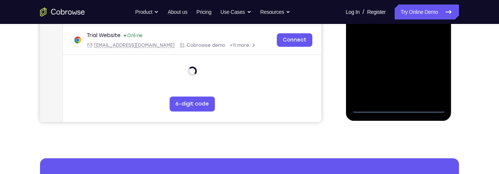
scroll to position [226, 0]
click at [400, 106] on div at bounding box center [398, 8] width 94 height 210
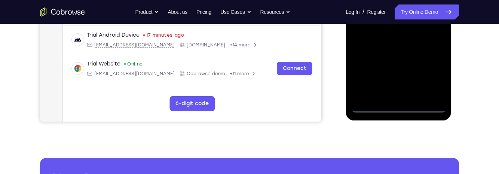
click at [432, 74] on div at bounding box center [398, 8] width 94 height 210
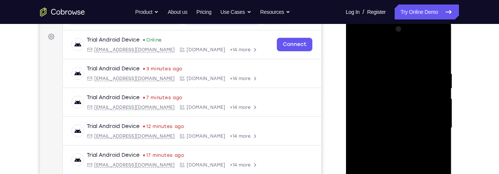
click at [403, 56] on div at bounding box center [398, 128] width 94 height 210
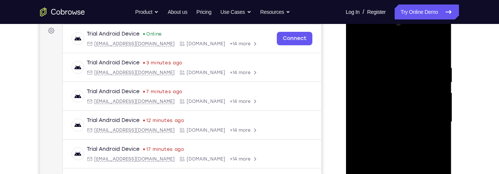
scroll to position [120, 0]
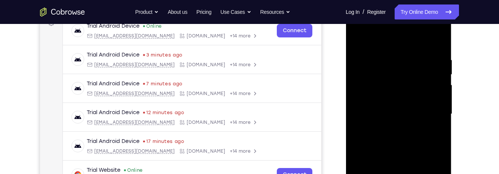
click at [430, 112] on div at bounding box center [398, 114] width 94 height 210
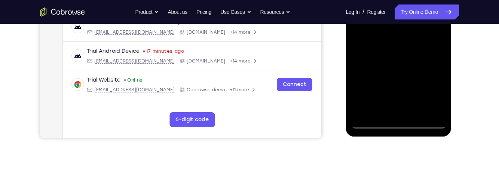
scroll to position [214, 0]
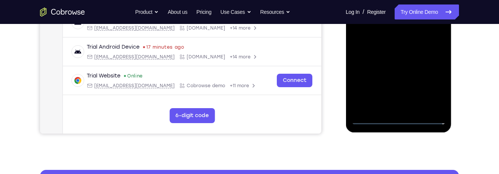
click at [389, 106] on div at bounding box center [398, 20] width 94 height 210
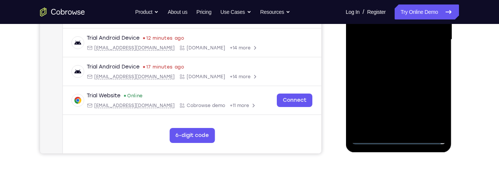
scroll to position [193, 0]
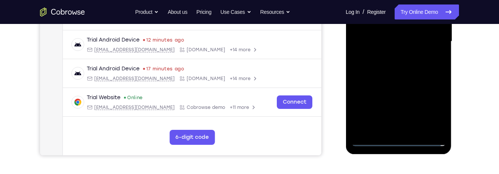
click at [421, 37] on div at bounding box center [398, 42] width 94 height 210
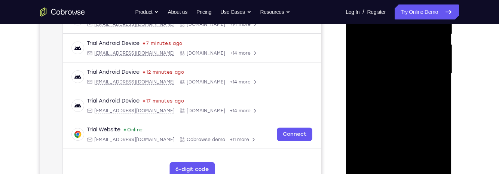
scroll to position [160, 0]
click at [428, 61] on div at bounding box center [398, 75] width 94 height 210
click at [426, 71] on div at bounding box center [398, 75] width 94 height 210
click at [419, 100] on div at bounding box center [398, 75] width 94 height 210
click at [424, 94] on div at bounding box center [398, 75] width 94 height 210
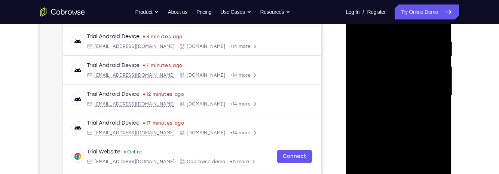
scroll to position [140, 0]
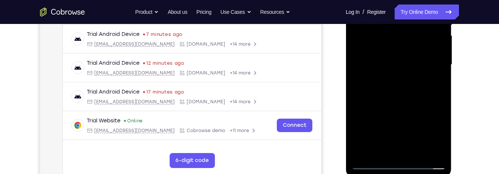
click at [427, 104] on div at bounding box center [398, 65] width 94 height 210
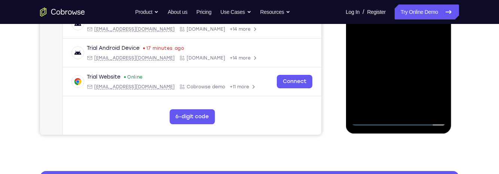
click at [443, 100] on div at bounding box center [398, 21] width 94 height 210
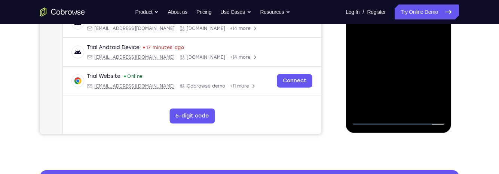
click at [420, 108] on div at bounding box center [398, 20] width 94 height 210
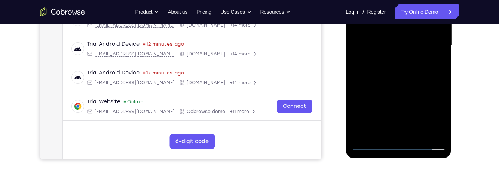
scroll to position [182, 0]
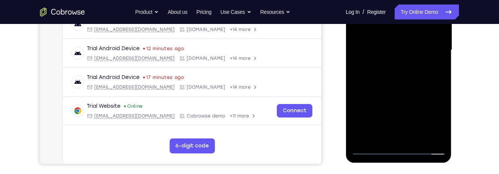
click at [427, 89] on div at bounding box center [398, 50] width 94 height 210
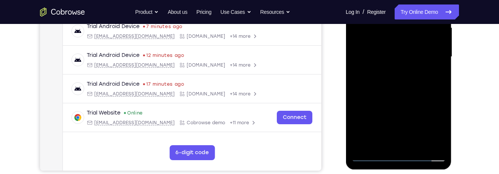
scroll to position [173, 0]
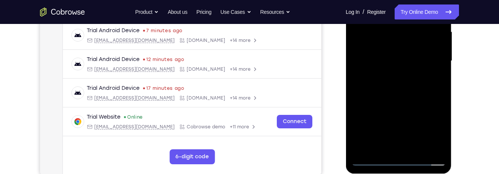
click at [425, 37] on div at bounding box center [398, 61] width 94 height 210
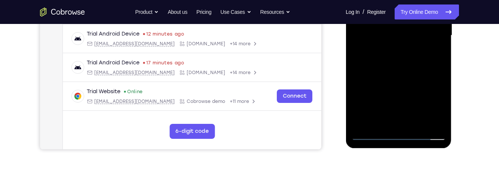
scroll to position [202, 0]
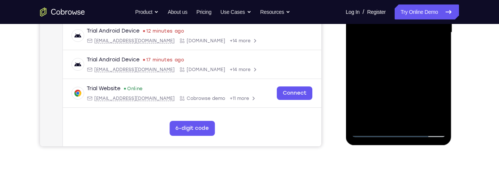
click at [415, 101] on div at bounding box center [398, 33] width 94 height 210
click at [431, 98] on div at bounding box center [398, 33] width 94 height 210
click at [440, 104] on div at bounding box center [398, 33] width 94 height 210
click at [434, 51] on div at bounding box center [398, 33] width 94 height 210
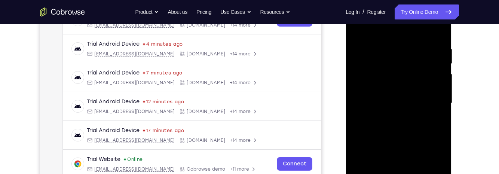
scroll to position [119, 0]
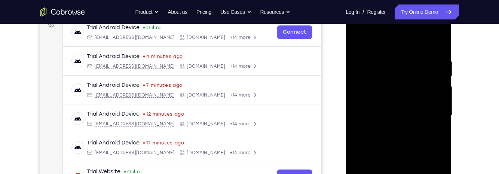
click at [354, 41] on div at bounding box center [398, 116] width 94 height 210
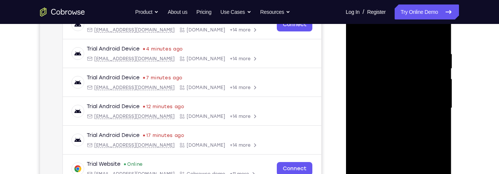
scroll to position [129, 0]
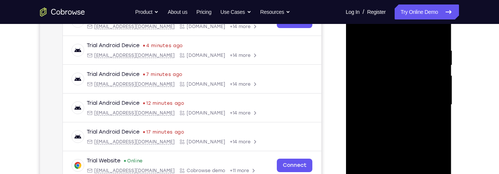
click at [417, 102] on div at bounding box center [398, 105] width 94 height 210
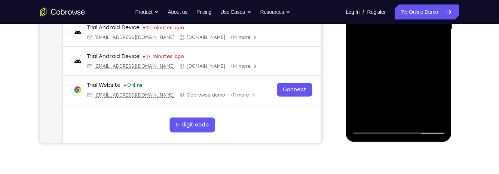
scroll to position [206, 0]
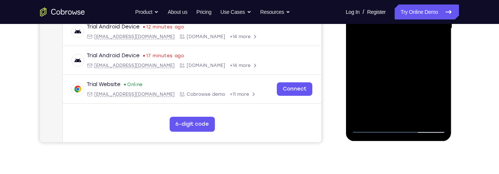
click at [437, 50] on div at bounding box center [398, 29] width 94 height 210
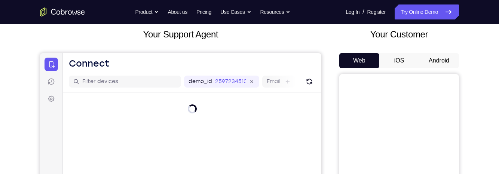
click at [442, 62] on button "Android" at bounding box center [439, 60] width 40 height 15
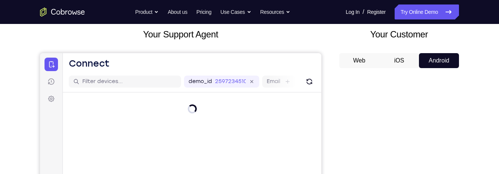
click at [370, 58] on button "Web" at bounding box center [359, 60] width 40 height 15
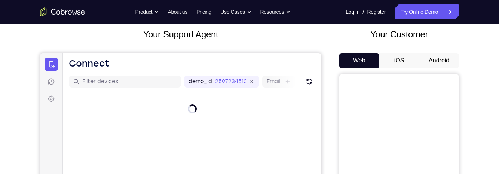
click at [437, 61] on button "Android" at bounding box center [439, 60] width 40 height 15
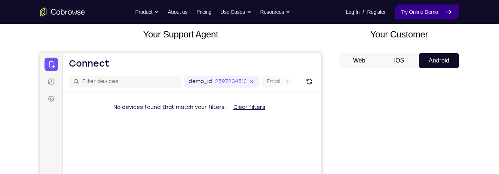
click at [440, 9] on link "Try Online Demo" at bounding box center [427, 11] width 64 height 15
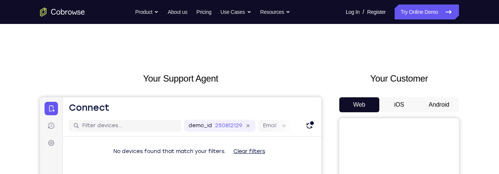
click at [444, 107] on button "Android" at bounding box center [439, 104] width 40 height 15
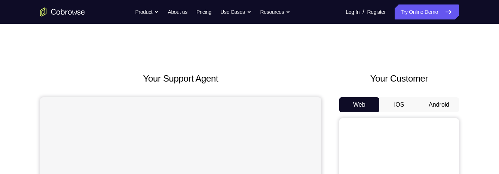
click at [442, 110] on button "Android" at bounding box center [439, 104] width 40 height 15
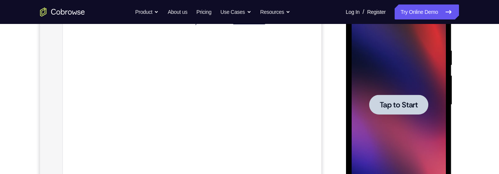
scroll to position [131, 0]
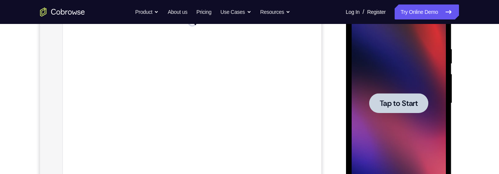
click at [417, 97] on div at bounding box center [398, 103] width 59 height 20
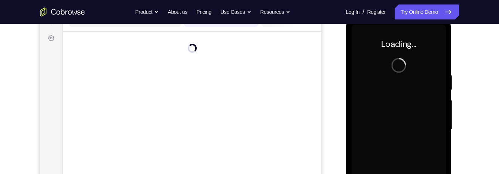
scroll to position [106, 0]
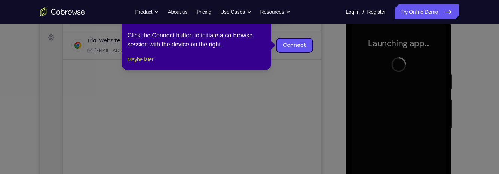
click at [150, 64] on button "Maybe later" at bounding box center [141, 59] width 26 height 9
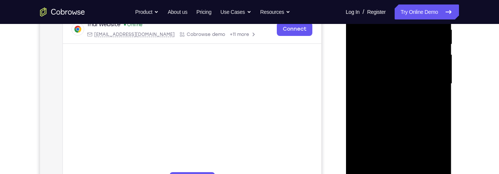
scroll to position [178, 0]
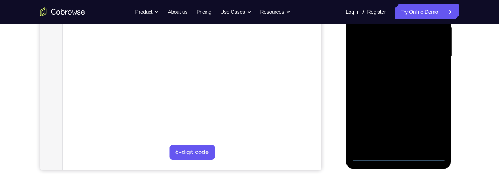
click at [400, 159] on div at bounding box center [398, 57] width 94 height 210
click at [431, 121] on div at bounding box center [398, 57] width 94 height 210
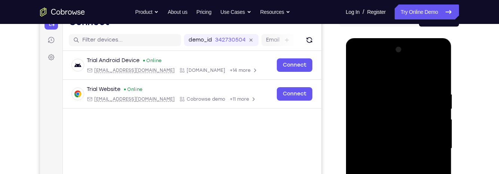
scroll to position [83, 0]
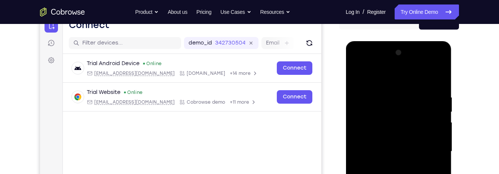
click at [400, 80] on div at bounding box center [398, 152] width 94 height 210
click at [432, 152] on div at bounding box center [398, 152] width 94 height 210
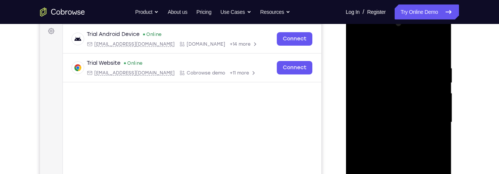
scroll to position [112, 0]
click at [393, 137] on div at bounding box center [398, 122] width 94 height 210
click at [415, 117] on div at bounding box center [398, 122] width 94 height 210
click at [419, 100] on div at bounding box center [398, 122] width 94 height 210
click at [428, 120] on div at bounding box center [398, 122] width 94 height 210
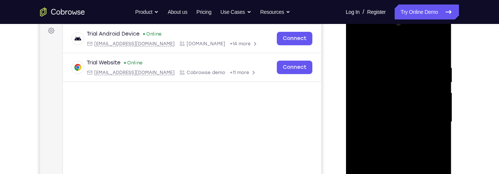
click at [429, 149] on div at bounding box center [398, 122] width 94 height 210
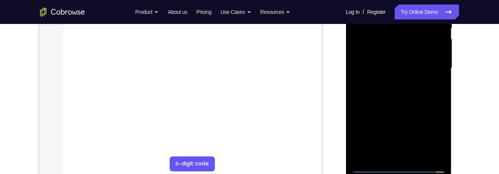
scroll to position [179, 0]
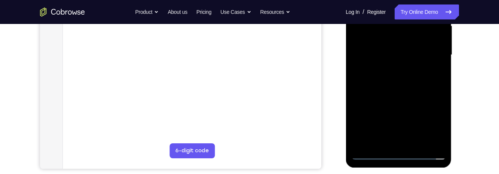
click at [433, 92] on div at bounding box center [398, 55] width 94 height 210
click at [442, 135] on div at bounding box center [398, 55] width 94 height 210
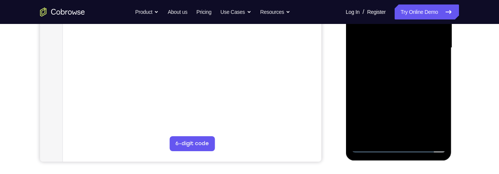
click at [416, 139] on div at bounding box center [398, 48] width 94 height 210
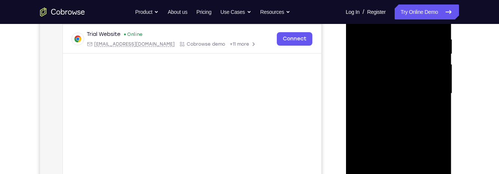
scroll to position [140, 0]
click at [415, 134] on div at bounding box center [398, 94] width 94 height 210
click at [424, 76] on div at bounding box center [398, 94] width 94 height 210
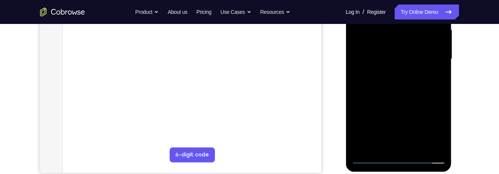
scroll to position [174, 0]
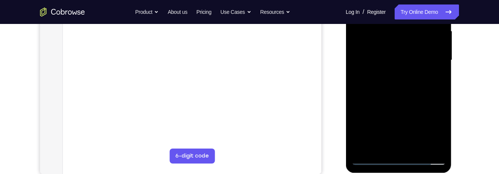
click at [379, 131] on div at bounding box center [398, 60] width 94 height 210
click at [386, 121] on div at bounding box center [398, 60] width 94 height 210
click at [423, 59] on div at bounding box center [398, 60] width 94 height 210
click at [424, 129] on div at bounding box center [398, 60] width 94 height 210
click at [405, 127] on div at bounding box center [398, 60] width 94 height 210
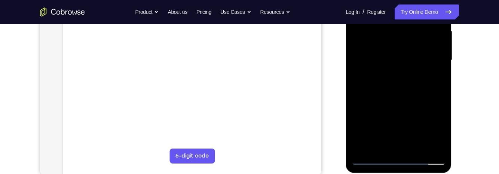
click at [401, 122] on div at bounding box center [398, 60] width 94 height 210
click at [415, 131] on div at bounding box center [398, 60] width 94 height 210
click at [435, 130] on div at bounding box center [398, 60] width 94 height 210
click at [402, 130] on div at bounding box center [398, 60] width 94 height 210
click at [397, 122] on div at bounding box center [398, 60] width 94 height 210
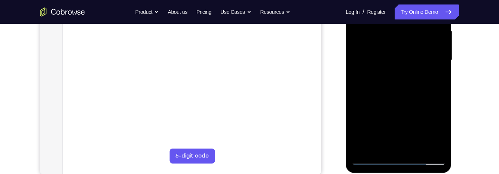
click at [418, 59] on div at bounding box center [398, 60] width 94 height 210
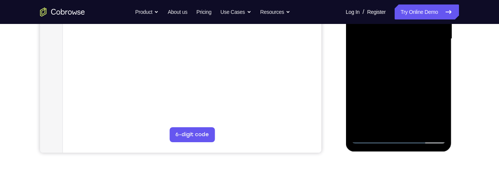
scroll to position [199, 0]
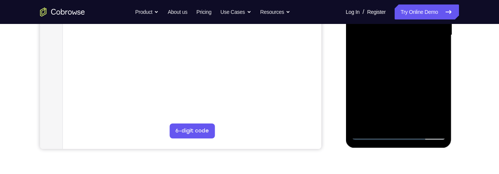
click at [388, 117] on div at bounding box center [398, 35] width 94 height 210
click at [434, 109] on div at bounding box center [398, 35] width 94 height 210
click at [440, 107] on div at bounding box center [398, 35] width 94 height 210
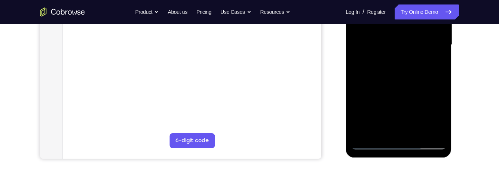
scroll to position [172, 0]
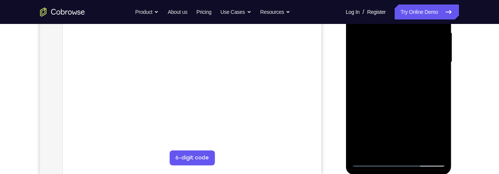
click at [436, 83] on div at bounding box center [398, 62] width 94 height 210
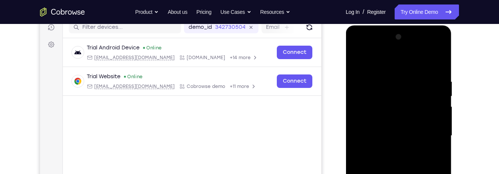
scroll to position [92, 0]
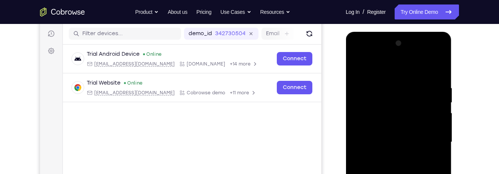
click at [358, 69] on div at bounding box center [398, 142] width 94 height 210
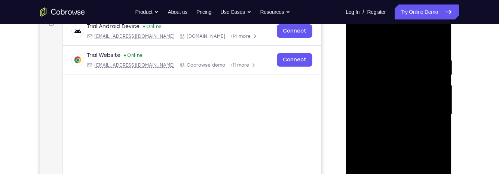
scroll to position [119, 0]
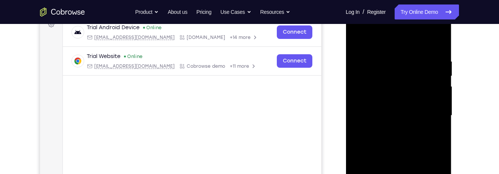
click at [440, 74] on div at bounding box center [398, 116] width 94 height 210
click at [358, 40] on div at bounding box center [398, 116] width 94 height 210
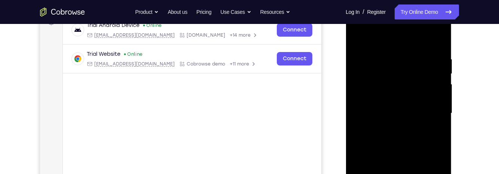
scroll to position [120, 0]
click at [393, 59] on div at bounding box center [398, 114] width 94 height 210
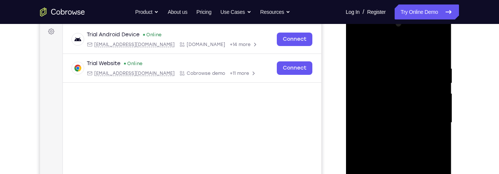
scroll to position [111, 0]
click at [442, 122] on div at bounding box center [398, 123] width 94 height 210
click at [441, 122] on div at bounding box center [398, 123] width 94 height 210
click at [434, 51] on div at bounding box center [398, 123] width 94 height 210
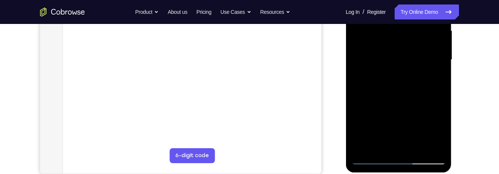
click at [471, 144] on div "Your Support Agent Your Customer Web iOS Android Next Steps We’d be happy to gi…" at bounding box center [249, 96] width 479 height 493
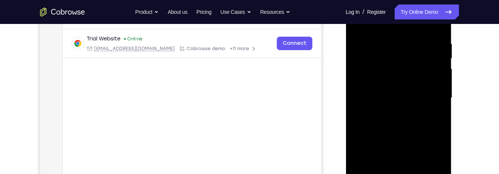
scroll to position [137, 0]
click at [392, 149] on div at bounding box center [398, 98] width 94 height 210
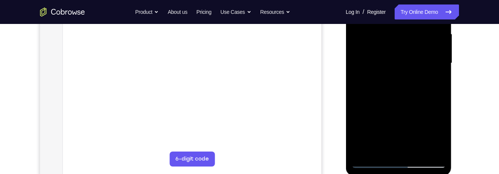
scroll to position [171, 0]
click at [399, 89] on div at bounding box center [398, 64] width 94 height 210
click at [444, 75] on div at bounding box center [398, 64] width 94 height 210
click at [477, 106] on div "Your Support Agent Your Customer Web iOS Android Next Steps We’d be happy to gi…" at bounding box center [249, 99] width 479 height 493
click at [476, 113] on div "Your Support Agent Your Customer Web iOS Android Next Steps We’d be happy to gi…" at bounding box center [249, 99] width 479 height 493
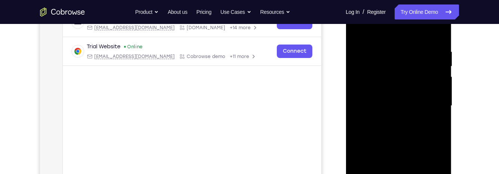
scroll to position [118, 0]
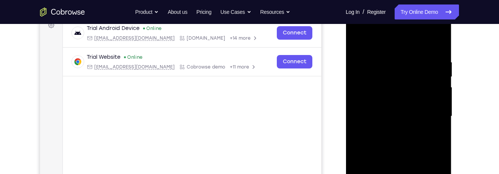
click at [467, 126] on div "Your Support Agent Your Customer Web iOS Android Next Steps We’d be happy to gi…" at bounding box center [249, 152] width 479 height 493
click at [467, 128] on div "Your Support Agent Your Customer Web iOS Android Next Steps We’d be happy to gi…" at bounding box center [249, 152] width 479 height 493
click at [468, 131] on div "Your Support Agent Your Customer Web iOS Android Next Steps We’d be happy to gi…" at bounding box center [249, 152] width 479 height 493
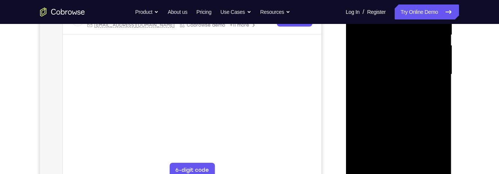
scroll to position [159, 0]
click at [445, 95] on div at bounding box center [398, 75] width 94 height 210
click at [445, 92] on div at bounding box center [398, 75] width 94 height 210
click at [444, 86] on div at bounding box center [398, 75] width 94 height 210
click at [440, 97] on div at bounding box center [398, 75] width 94 height 210
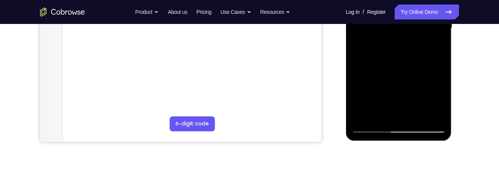
click at [364, 116] on div at bounding box center [398, 28] width 94 height 210
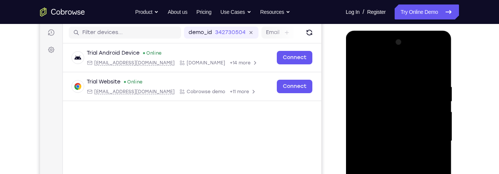
scroll to position [94, 0]
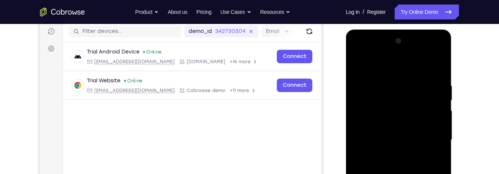
click at [387, 83] on div at bounding box center [398, 140] width 94 height 210
click at [437, 132] on div at bounding box center [398, 140] width 94 height 210
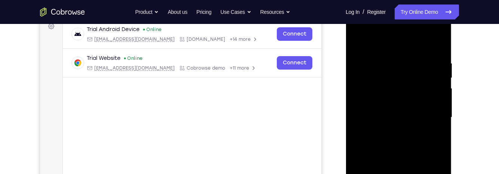
scroll to position [123, 0]
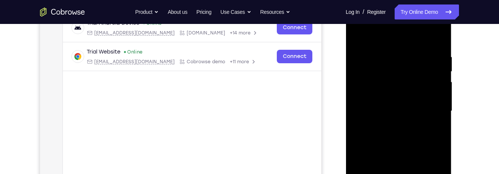
click at [437, 135] on div at bounding box center [398, 111] width 94 height 210
click at [438, 126] on div at bounding box center [398, 111] width 94 height 210
click at [435, 39] on div at bounding box center [398, 111] width 94 height 210
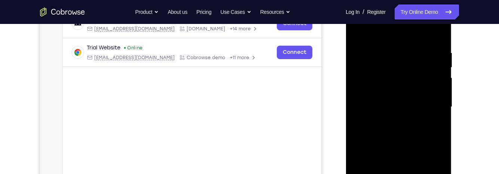
scroll to position [141, 0]
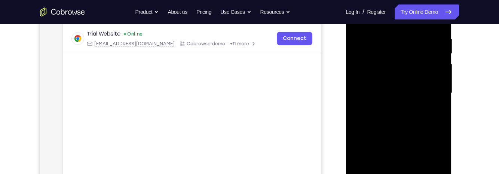
click at [388, 37] on div at bounding box center [398, 93] width 94 height 210
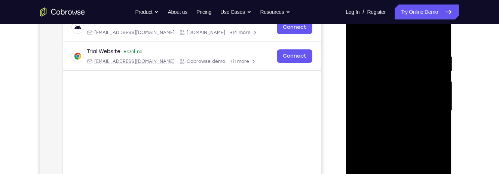
scroll to position [110, 0]
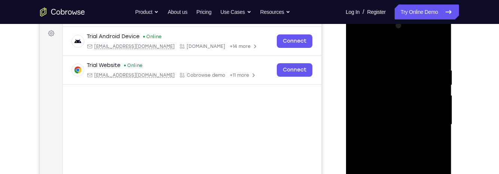
click at [435, 132] on div at bounding box center [398, 125] width 94 height 210
click at [436, 51] on div at bounding box center [398, 125] width 94 height 210
click at [408, 64] on div at bounding box center [398, 125] width 94 height 210
click at [421, 61] on div at bounding box center [398, 125] width 94 height 210
click at [391, 52] on div at bounding box center [398, 125] width 94 height 210
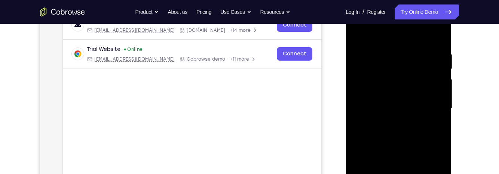
scroll to position [126, 0]
click at [398, 57] on div at bounding box center [398, 108] width 94 height 210
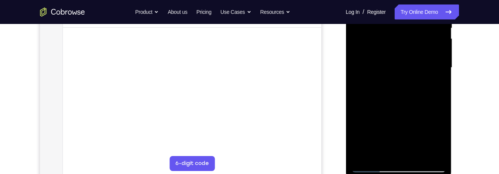
scroll to position [176, 0]
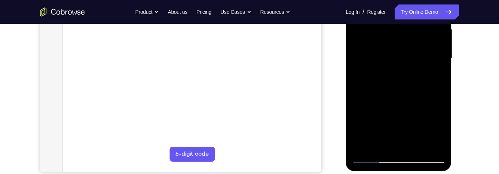
click at [365, 146] on div at bounding box center [398, 59] width 94 height 210
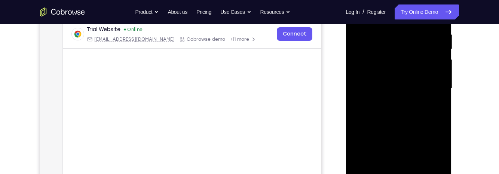
scroll to position [120, 0]
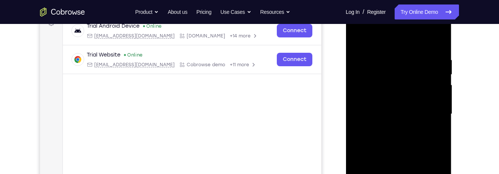
click at [361, 40] on div at bounding box center [398, 114] width 94 height 210
click at [437, 41] on div at bounding box center [398, 114] width 94 height 210
click at [413, 57] on div at bounding box center [398, 114] width 94 height 210
click at [429, 43] on div at bounding box center [398, 114] width 94 height 210
click at [414, 101] on div at bounding box center [398, 114] width 94 height 210
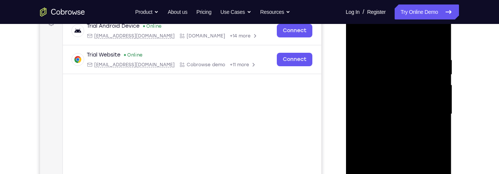
click at [440, 43] on div at bounding box center [398, 114] width 94 height 210
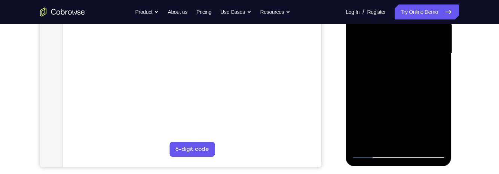
scroll to position [180, 0]
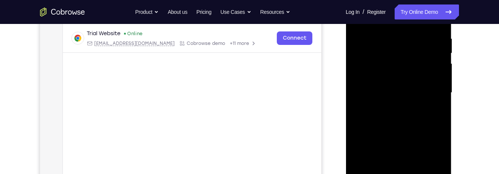
click at [438, 81] on div at bounding box center [398, 93] width 94 height 210
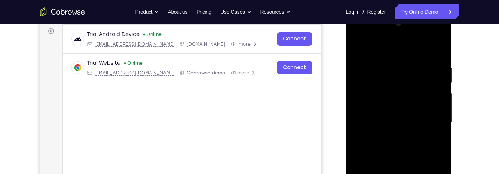
click at [444, 111] on div at bounding box center [398, 123] width 94 height 210
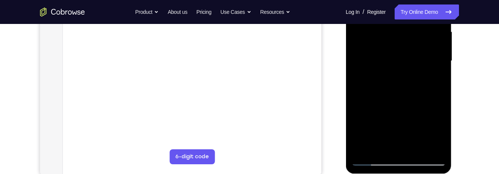
scroll to position [174, 0]
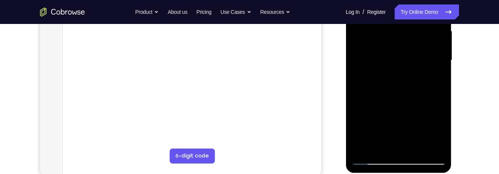
click at [385, 111] on div at bounding box center [398, 60] width 94 height 210
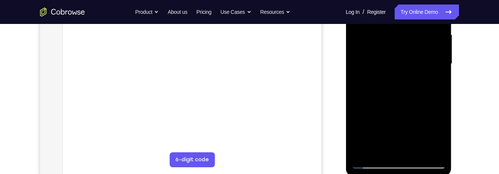
scroll to position [176, 0]
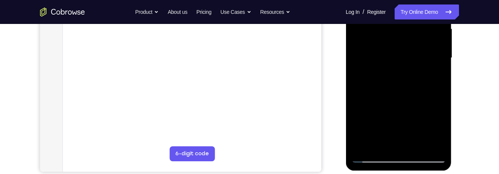
click at [471, 139] on div "Your Support Agent Your Customer Web iOS Android Next Steps We’d be happy to gi…" at bounding box center [249, 94] width 479 height 493
click at [471, 145] on div "Your Support Agent Your Customer Web iOS Android Next Steps We’d be happy to gi…" at bounding box center [249, 94] width 479 height 493
click at [361, 147] on div at bounding box center [398, 58] width 94 height 210
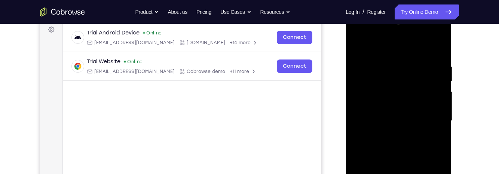
scroll to position [113, 0]
click at [388, 66] on div at bounding box center [398, 122] width 94 height 210
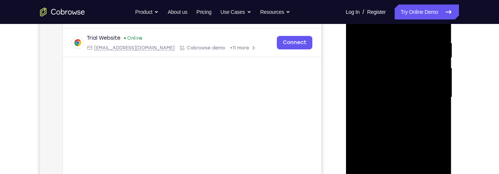
scroll to position [141, 0]
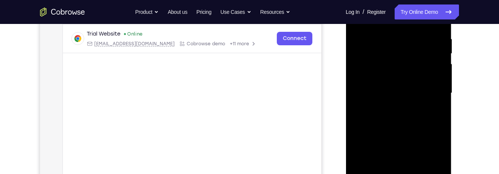
click at [424, 108] on div at bounding box center [398, 93] width 94 height 210
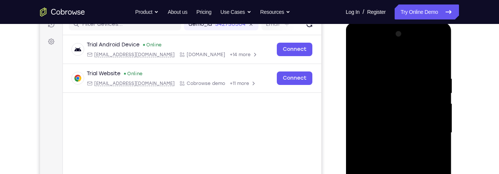
scroll to position [107, 0]
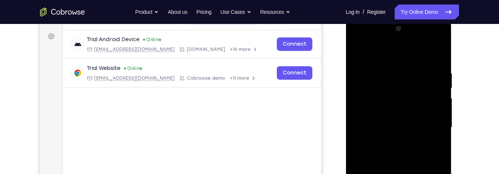
click at [433, 104] on div at bounding box center [398, 128] width 94 height 210
click at [439, 88] on div at bounding box center [398, 128] width 94 height 210
click at [435, 93] on div at bounding box center [398, 128] width 94 height 210
click at [437, 83] on div at bounding box center [398, 128] width 94 height 210
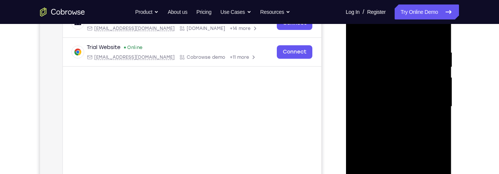
scroll to position [111, 0]
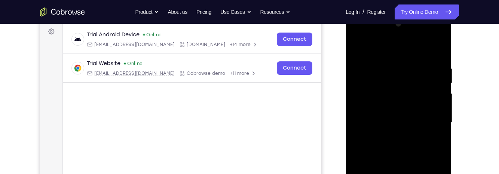
click at [437, 55] on div at bounding box center [398, 123] width 94 height 210
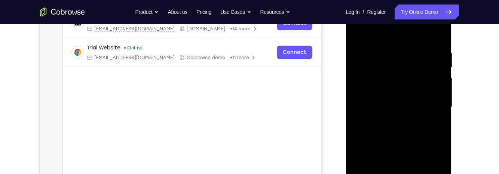
scroll to position [116, 0]
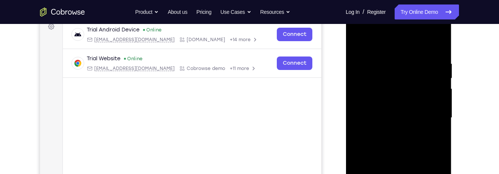
click at [439, 43] on div at bounding box center [398, 118] width 94 height 210
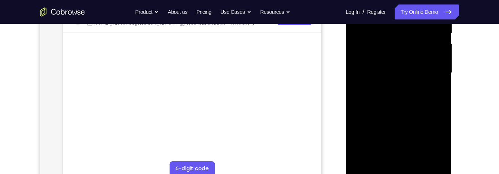
scroll to position [172, 0]
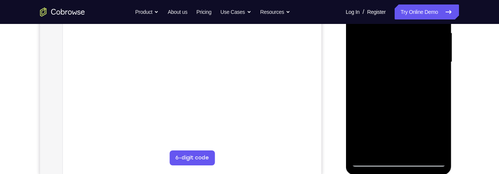
click at [416, 150] on div at bounding box center [398, 62] width 94 height 210
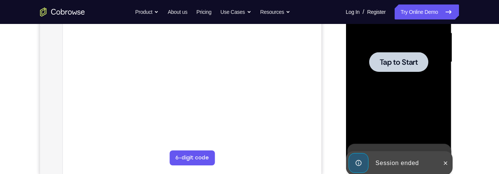
click at [403, 69] on div at bounding box center [398, 62] width 59 height 20
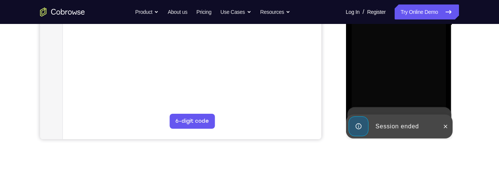
scroll to position [211, 0]
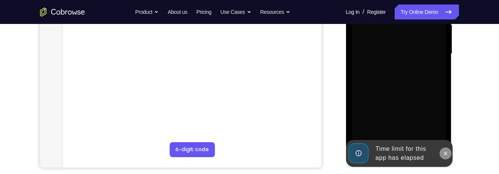
click at [445, 153] on icon at bounding box center [445, 153] width 3 height 3
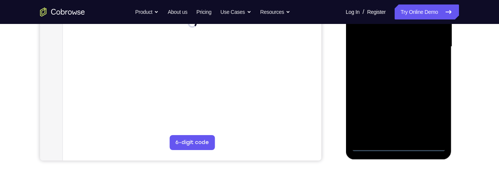
scroll to position [189, 0]
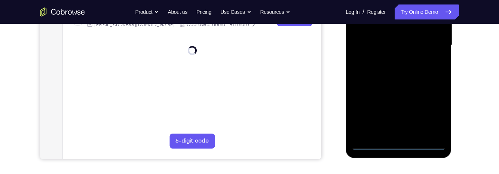
click at [400, 148] on div at bounding box center [398, 46] width 94 height 210
click at [430, 109] on div at bounding box center [398, 46] width 94 height 210
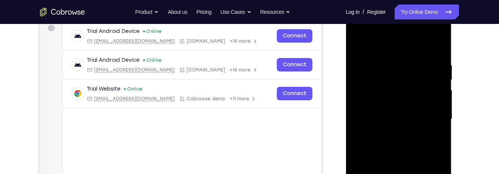
scroll to position [89, 0]
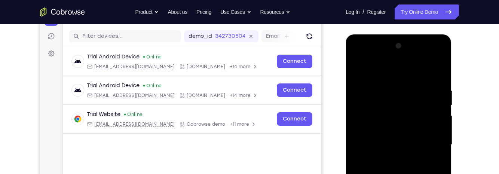
click at [393, 71] on div at bounding box center [398, 145] width 94 height 210
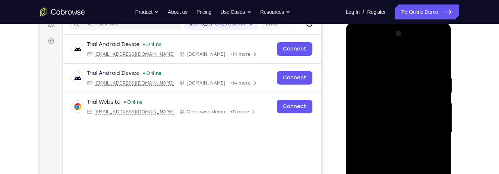
scroll to position [102, 0]
click at [432, 129] on div at bounding box center [398, 132] width 94 height 210
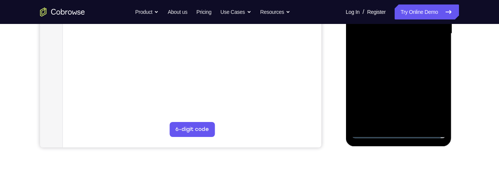
scroll to position [211, 0]
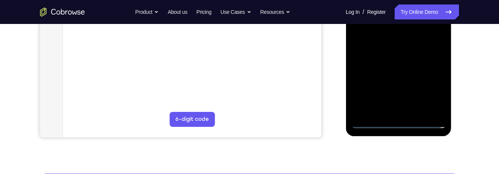
click at [391, 110] on div at bounding box center [398, 24] width 94 height 210
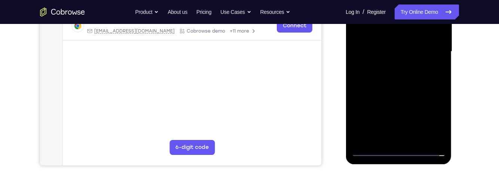
scroll to position [181, 0]
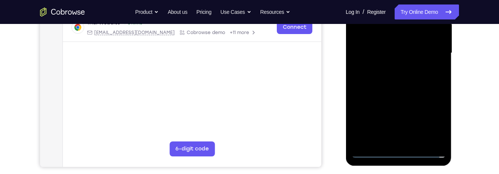
click at [425, 45] on div at bounding box center [398, 53] width 94 height 210
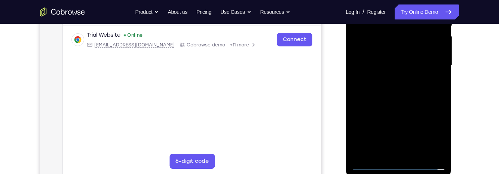
scroll to position [163, 0]
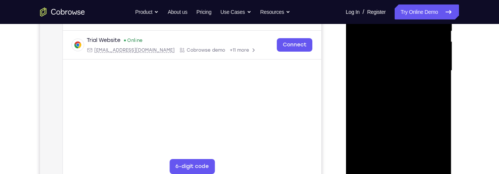
click at [418, 58] on div at bounding box center [398, 71] width 94 height 210
click at [426, 73] on div at bounding box center [398, 71] width 94 height 210
click at [430, 98] on div at bounding box center [398, 71] width 94 height 210
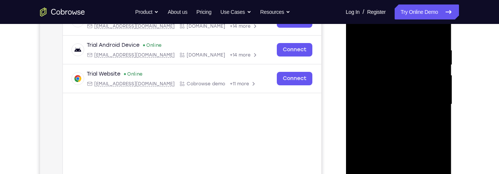
scroll to position [131, 0]
click at [420, 122] on div at bounding box center [398, 104] width 94 height 210
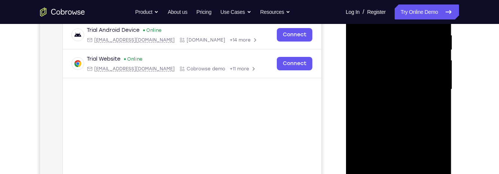
scroll to position [149, 0]
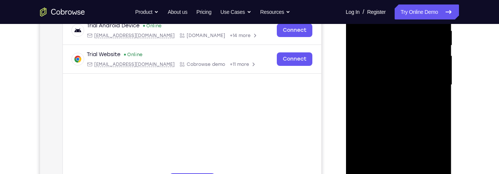
click at [425, 109] on div at bounding box center [398, 85] width 94 height 210
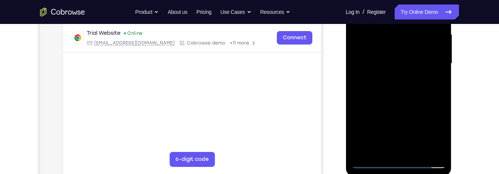
click at [429, 101] on div at bounding box center [398, 64] width 94 height 210
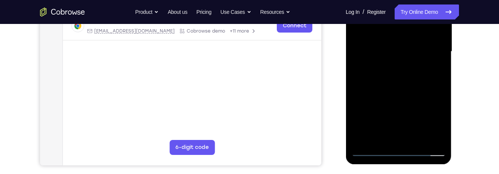
click at [441, 126] on div at bounding box center [398, 52] width 94 height 210
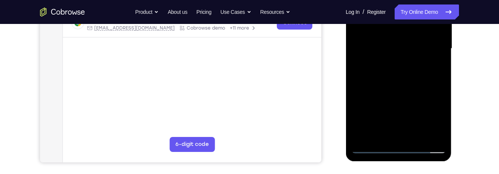
scroll to position [189, 0]
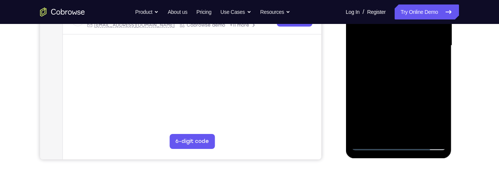
click at [383, 135] on div at bounding box center [398, 46] width 94 height 210
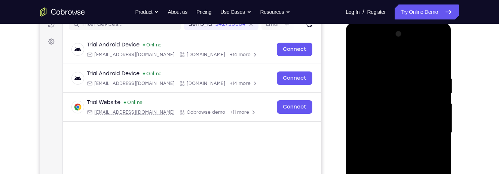
scroll to position [101, 0]
click at [432, 58] on div at bounding box center [398, 133] width 94 height 210
click at [411, 98] on div at bounding box center [398, 133] width 94 height 210
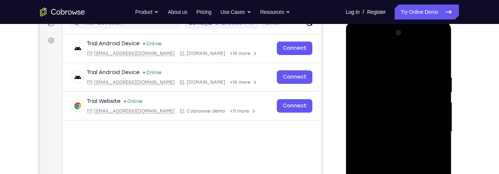
scroll to position [102, 0]
click at [360, 53] on div at bounding box center [398, 132] width 94 height 210
click at [401, 84] on div at bounding box center [398, 132] width 94 height 210
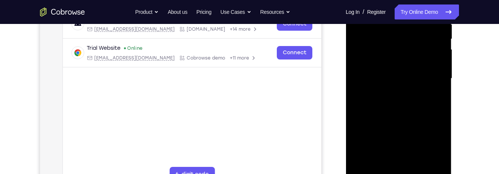
scroll to position [156, 0]
click at [366, 119] on div at bounding box center [398, 78] width 94 height 210
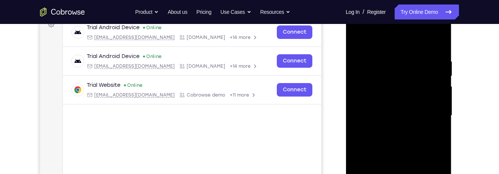
scroll to position [117, 0]
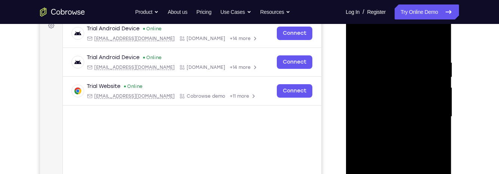
click at [358, 41] on div at bounding box center [398, 117] width 94 height 210
click at [434, 56] on div at bounding box center [398, 117] width 94 height 210
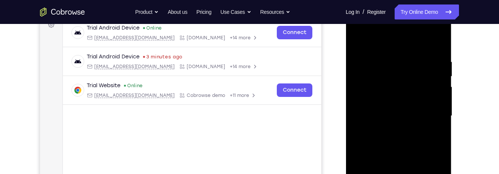
scroll to position [117, 0]
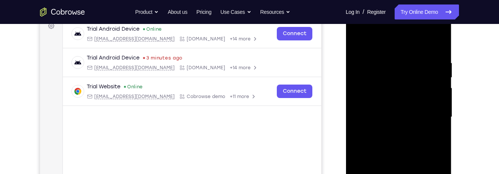
click at [358, 42] on div at bounding box center [398, 117] width 94 height 210
click at [357, 41] on div at bounding box center [398, 117] width 94 height 210
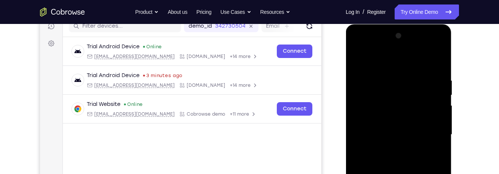
scroll to position [100, 0]
click at [361, 57] on div at bounding box center [398, 135] width 94 height 210
click at [408, 74] on div at bounding box center [398, 135] width 94 height 210
click at [358, 61] on div at bounding box center [398, 135] width 94 height 210
click at [413, 79] on div at bounding box center [398, 135] width 94 height 210
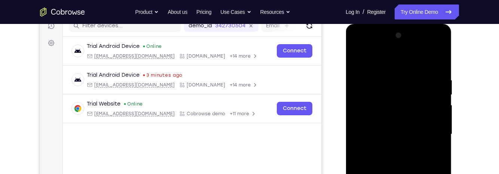
click at [431, 104] on div at bounding box center [398, 135] width 94 height 210
click at [359, 61] on div at bounding box center [398, 135] width 94 height 210
click at [431, 132] on div at bounding box center [398, 135] width 94 height 210
click at [439, 94] on div at bounding box center [398, 135] width 94 height 210
click at [443, 89] on div at bounding box center [398, 135] width 94 height 210
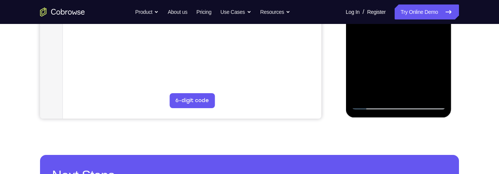
scroll to position [230, 0]
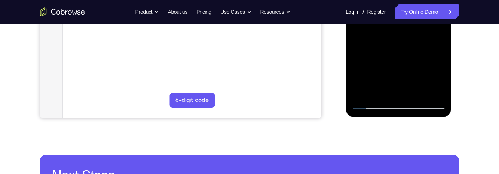
click at [421, 97] on div at bounding box center [398, 5] width 94 height 210
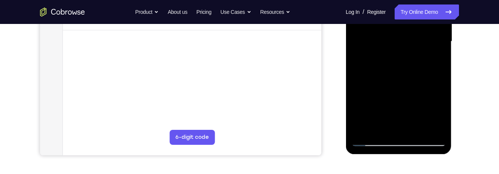
scroll to position [190, 0]
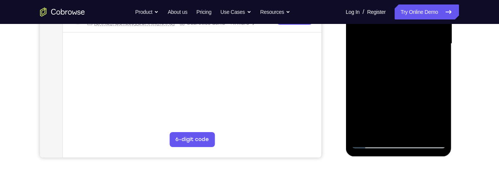
click at [400, 84] on div at bounding box center [398, 44] width 94 height 210
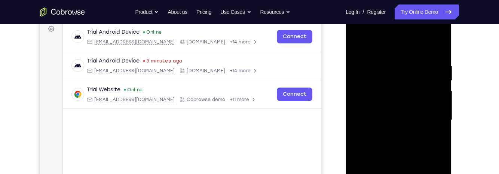
click at [360, 45] on div at bounding box center [398, 120] width 94 height 210
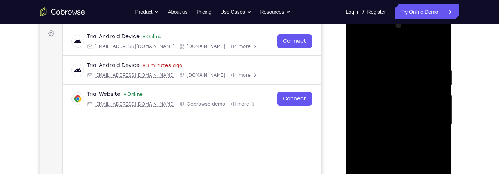
scroll to position [98, 0]
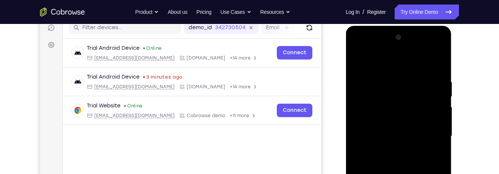
click at [388, 77] on div at bounding box center [398, 136] width 94 height 210
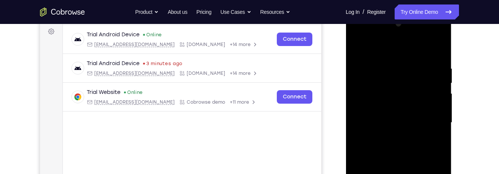
scroll to position [104, 0]
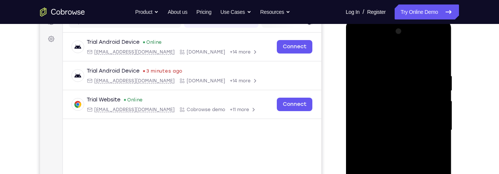
click at [436, 57] on div at bounding box center [398, 130] width 94 height 210
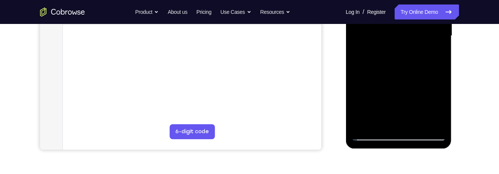
scroll to position [201, 0]
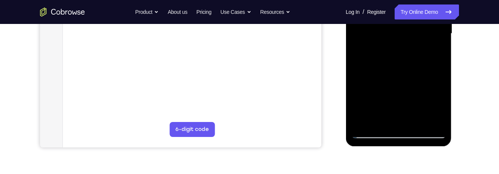
click at [377, 125] on div at bounding box center [398, 34] width 94 height 210
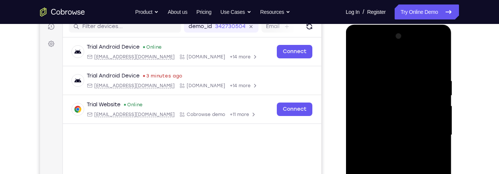
scroll to position [88, 0]
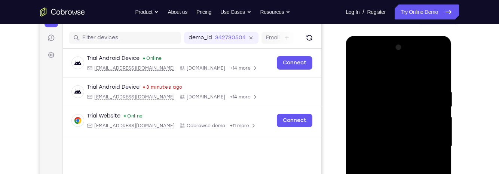
click at [402, 70] on div at bounding box center [398, 147] width 94 height 210
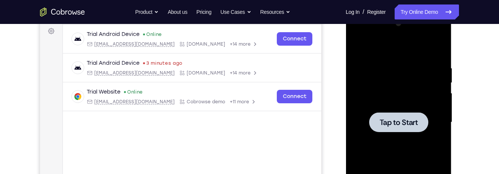
scroll to position [113, 0]
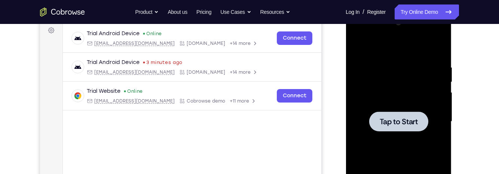
click at [401, 128] on div at bounding box center [398, 121] width 59 height 20
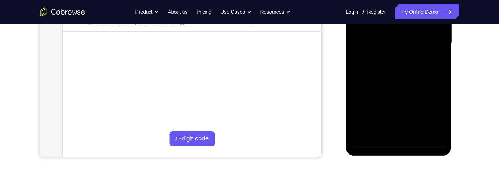
scroll to position [194, 0]
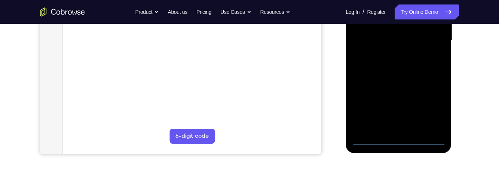
click at [404, 141] on div at bounding box center [398, 41] width 94 height 210
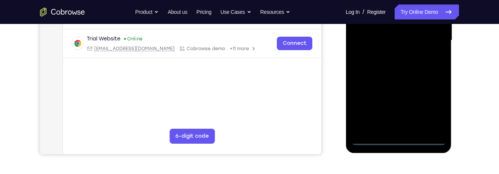
click at [431, 104] on div at bounding box center [398, 41] width 94 height 210
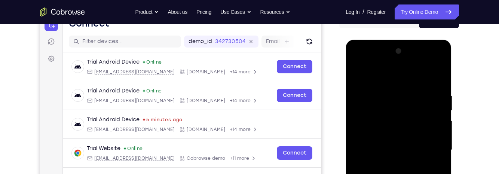
scroll to position [79, 0]
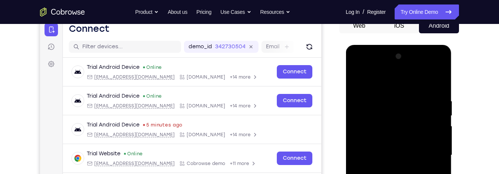
click at [397, 83] on div at bounding box center [398, 156] width 94 height 210
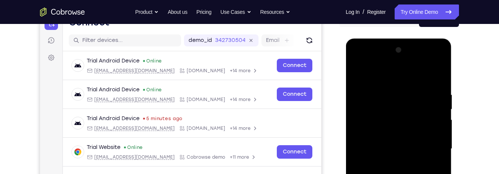
scroll to position [95, 0]
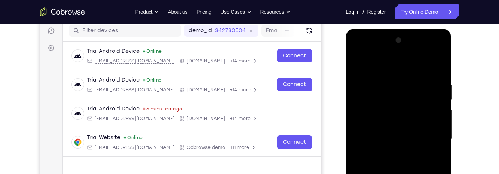
click at [432, 134] on div at bounding box center [398, 139] width 94 height 210
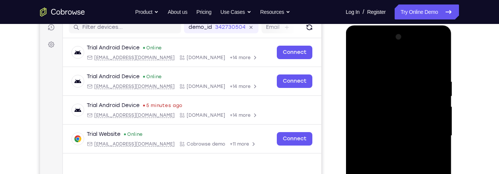
click at [474, 111] on div "Your Support Agent Your Customer Web iOS Android Next Steps We’d be happy to gi…" at bounding box center [249, 172] width 479 height 493
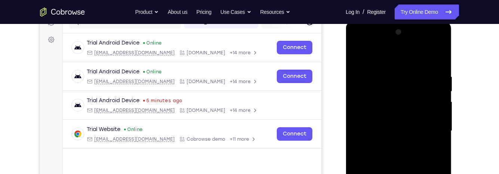
scroll to position [131, 0]
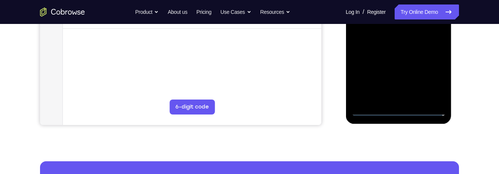
click at [390, 100] on div at bounding box center [398, 11] width 94 height 210
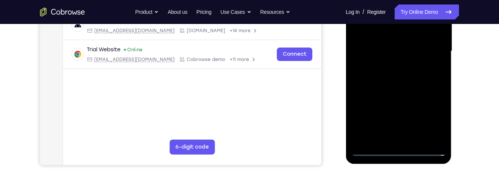
scroll to position [177, 0]
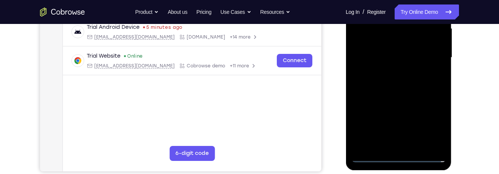
click at [420, 47] on div at bounding box center [398, 58] width 94 height 210
click at [377, 42] on div at bounding box center [398, 58] width 94 height 210
click at [388, 55] on div at bounding box center [398, 58] width 94 height 210
click at [403, 83] on div at bounding box center [398, 58] width 94 height 210
click at [411, 76] on div at bounding box center [398, 58] width 94 height 210
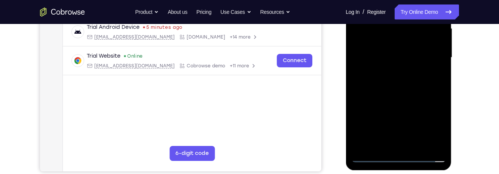
click at [407, 84] on div at bounding box center [398, 58] width 94 height 210
click at [422, 94] on div at bounding box center [398, 58] width 94 height 210
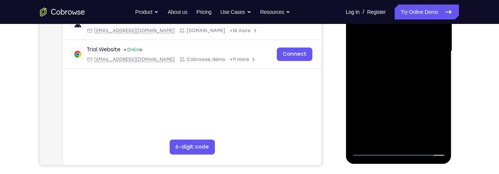
click at [443, 131] on div at bounding box center [398, 52] width 94 height 210
click at [418, 136] on div at bounding box center [398, 52] width 94 height 210
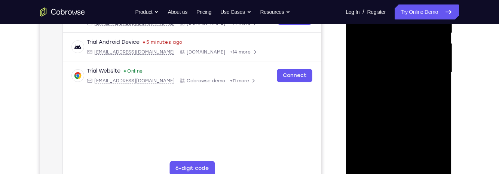
scroll to position [147, 0]
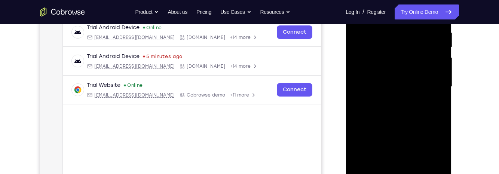
click at [430, 126] on div at bounding box center [398, 87] width 94 height 210
click at [426, 66] on div at bounding box center [398, 87] width 94 height 210
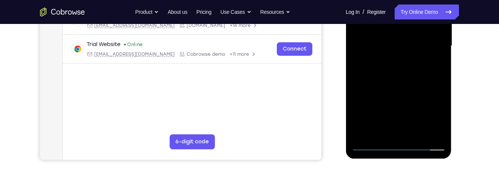
scroll to position [189, 0]
click at [441, 117] on div at bounding box center [398, 46] width 94 height 210
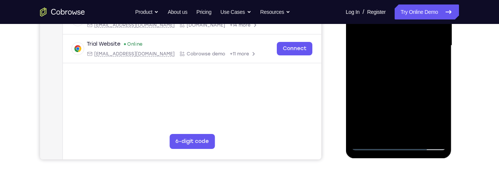
click at [397, 63] on div at bounding box center [398, 46] width 94 height 210
click at [396, 66] on div at bounding box center [398, 46] width 94 height 210
click at [428, 68] on div at bounding box center [398, 46] width 94 height 210
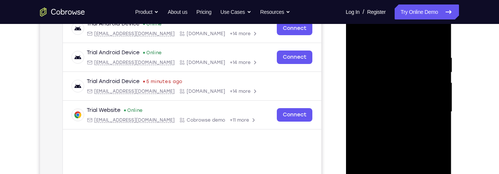
scroll to position [121, 0]
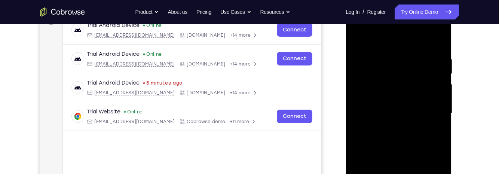
click at [437, 135] on div at bounding box center [398, 114] width 94 height 210
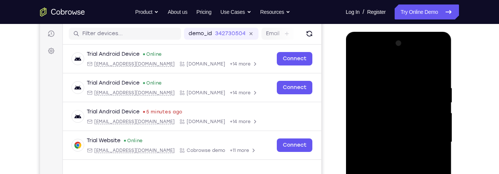
scroll to position [85, 0]
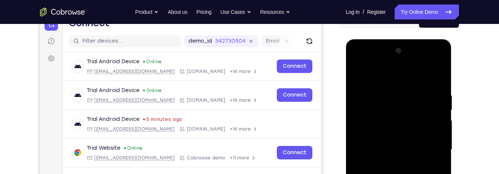
click at [357, 73] on div at bounding box center [398, 150] width 94 height 210
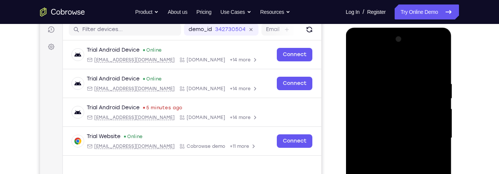
scroll to position [98, 0]
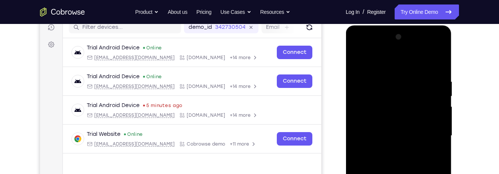
click at [426, 127] on div at bounding box center [398, 136] width 94 height 210
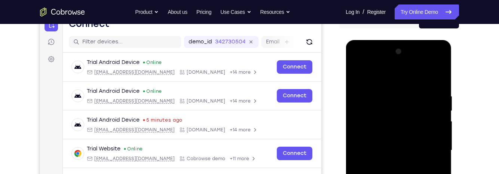
scroll to position [82, 0]
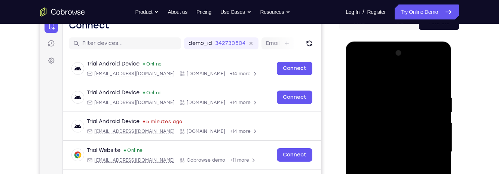
click at [357, 81] on div at bounding box center [398, 152] width 94 height 210
click at [360, 76] on div at bounding box center [398, 152] width 94 height 210
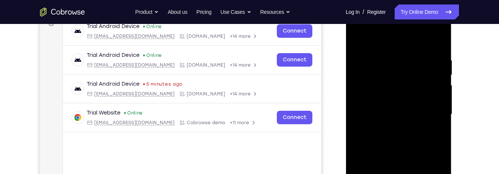
scroll to position [111, 0]
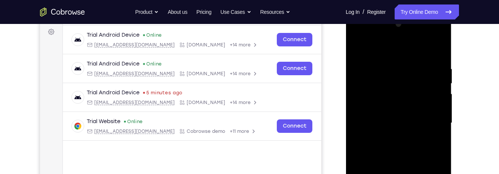
click at [386, 67] on div at bounding box center [398, 123] width 94 height 210
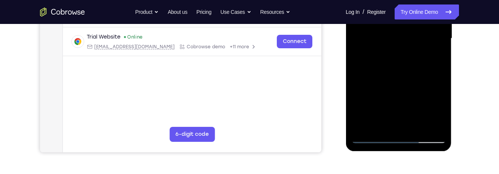
scroll to position [195, 0]
click at [404, 122] on div at bounding box center [398, 39] width 94 height 210
click at [441, 122] on div at bounding box center [398, 39] width 94 height 210
click at [421, 55] on div at bounding box center [398, 39] width 94 height 210
click at [416, 125] on div at bounding box center [398, 39] width 94 height 210
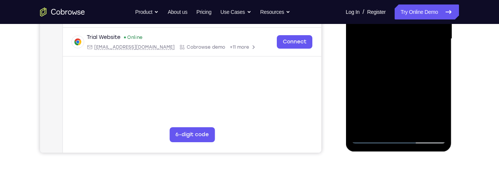
click at [437, 122] on div at bounding box center [398, 39] width 94 height 210
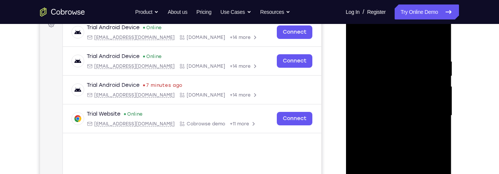
scroll to position [118, 0]
click at [436, 50] on div at bounding box center [398, 116] width 94 height 210
click at [412, 59] on div at bounding box center [398, 116] width 94 height 210
click at [437, 100] on div at bounding box center [398, 116] width 94 height 210
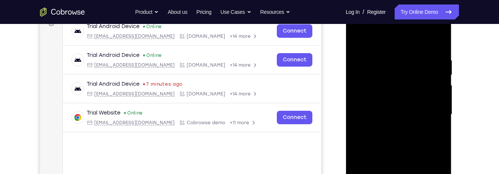
scroll to position [120, 0]
click at [438, 115] on div at bounding box center [398, 114] width 94 height 210
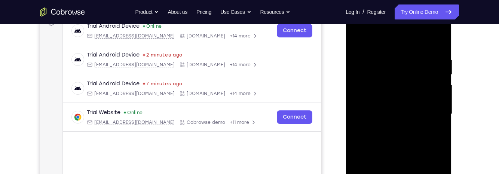
click at [438, 132] on div at bounding box center [398, 114] width 94 height 210
click at [435, 124] on div at bounding box center [398, 114] width 94 height 210
click at [435, 43] on div at bounding box center [398, 114] width 94 height 210
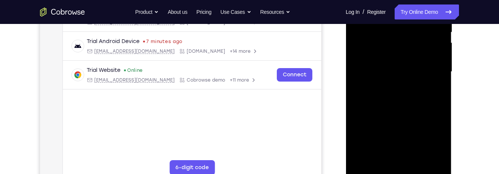
scroll to position [165, 0]
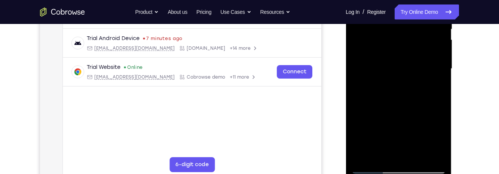
click at [465, 111] on div "Your Support Agent Your Customer Web iOS Android Next Steps We’d be happy to gi…" at bounding box center [249, 105] width 479 height 493
click at [467, 125] on div "Your Support Agent Your Customer Web iOS Android Next Steps We’d be happy to gi…" at bounding box center [249, 105] width 479 height 493
click at [468, 132] on div "Your Support Agent Your Customer Web iOS Android Next Steps We’d be happy to gi…" at bounding box center [249, 105] width 479 height 493
click at [444, 56] on div at bounding box center [398, 69] width 94 height 210
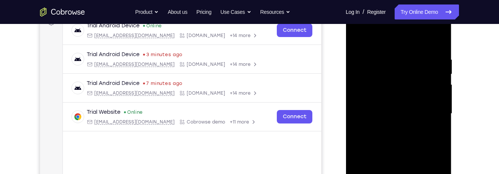
scroll to position [111, 0]
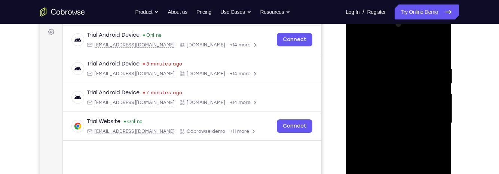
click at [474, 138] on div "Your Support Agent Your Customer Web iOS Android Next Steps We’d be happy to gi…" at bounding box center [249, 159] width 479 height 493
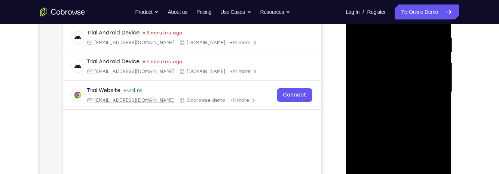
click at [465, 115] on div "Your Support Agent Your Customer Web iOS Android Next Steps We’d be happy to gi…" at bounding box center [249, 128] width 479 height 493
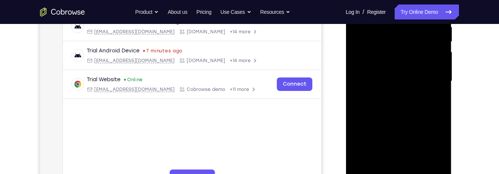
scroll to position [123, 0]
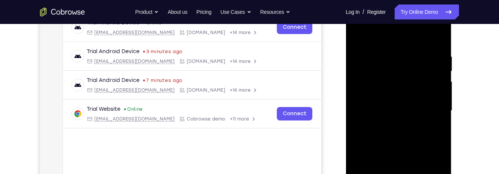
click at [380, 52] on div at bounding box center [398, 111] width 94 height 210
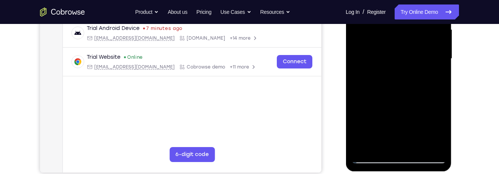
scroll to position [202, 0]
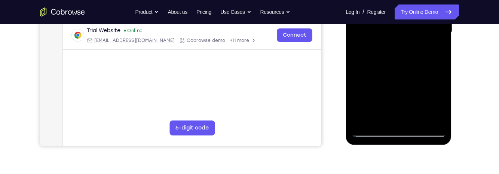
click at [400, 103] on div at bounding box center [398, 32] width 94 height 210
